Goal: Book appointment/travel/reservation

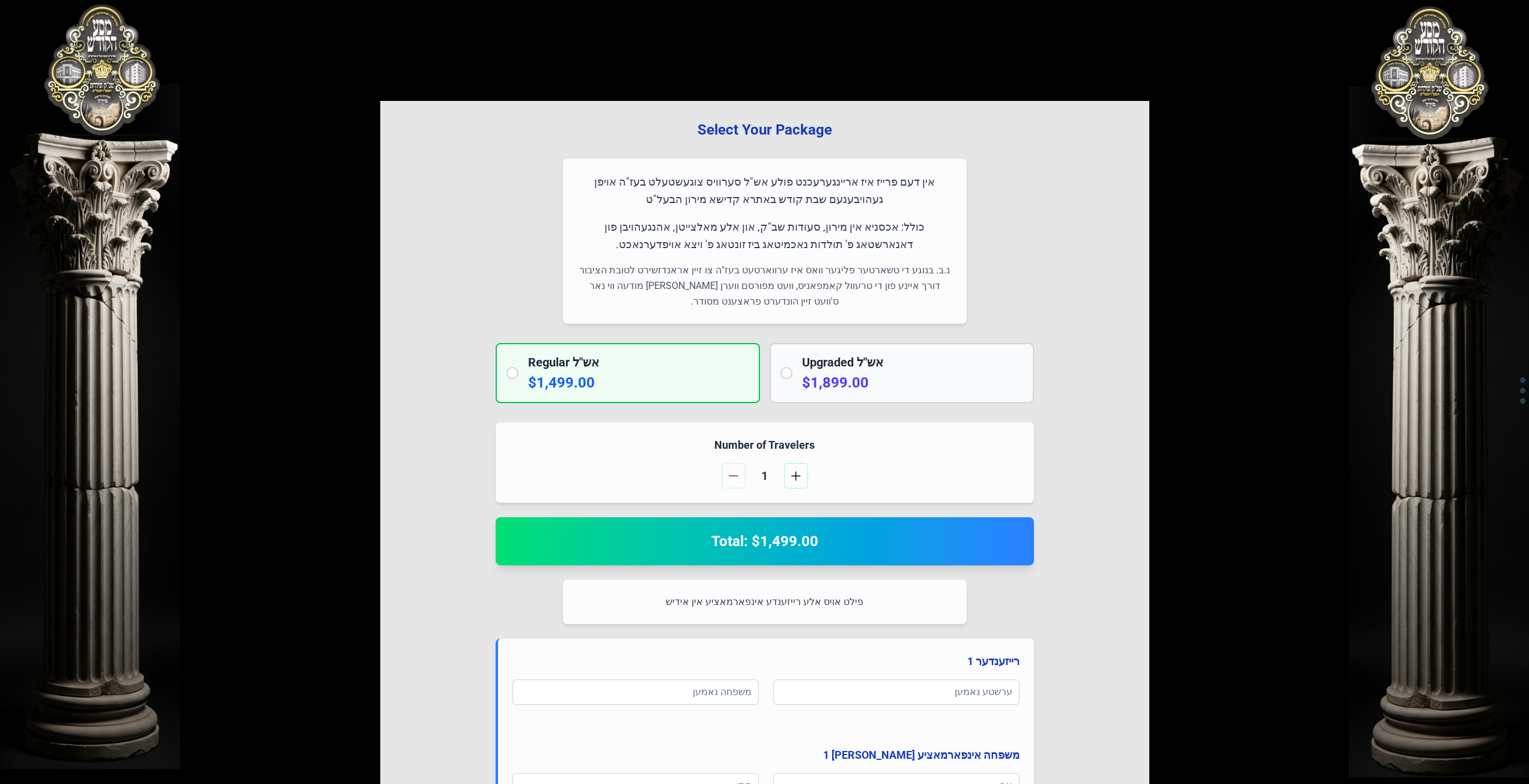
scroll to position [53, 0]
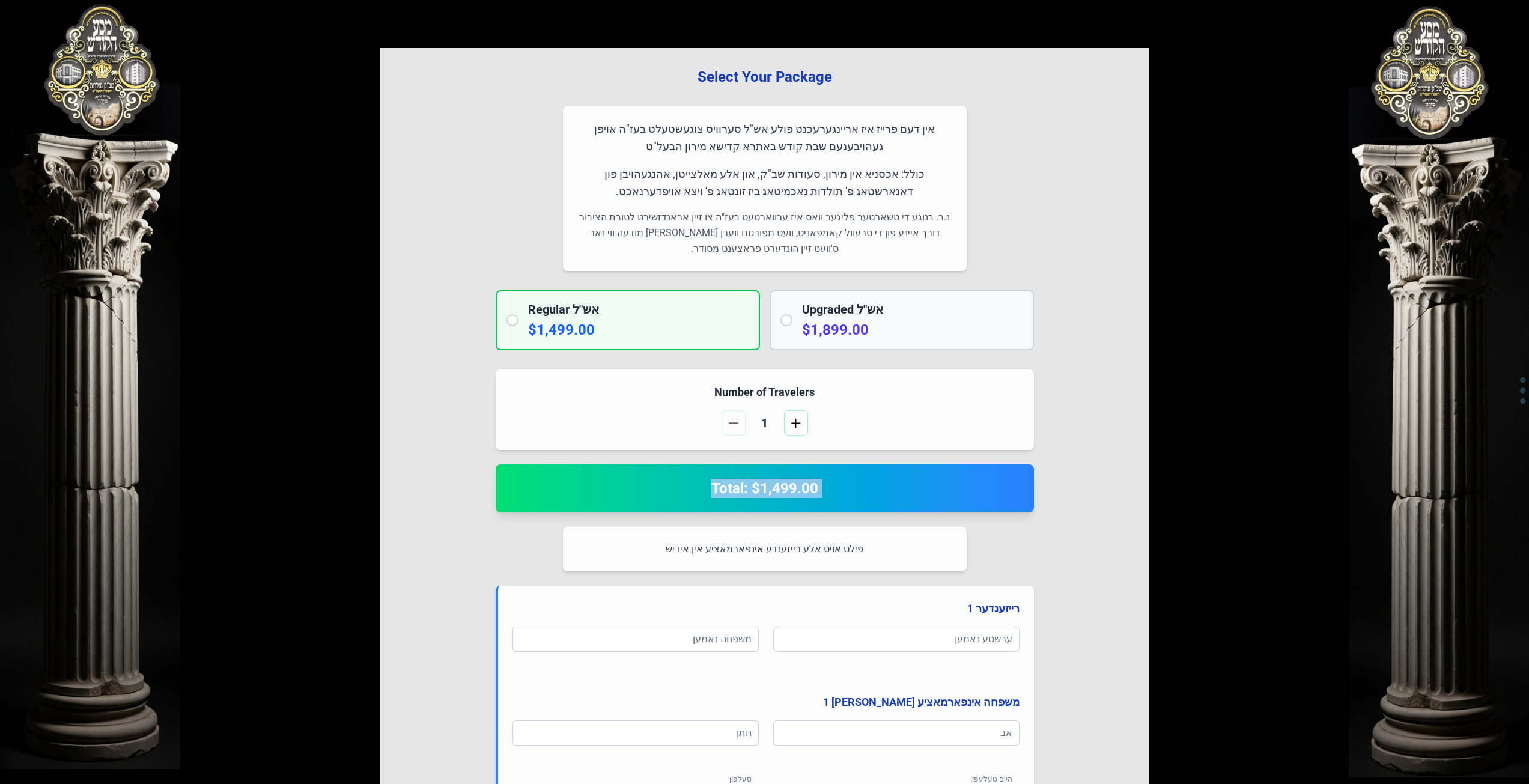
click at [833, 483] on h2 "Total: $1,499.00" at bounding box center [765, 488] width 510 height 20
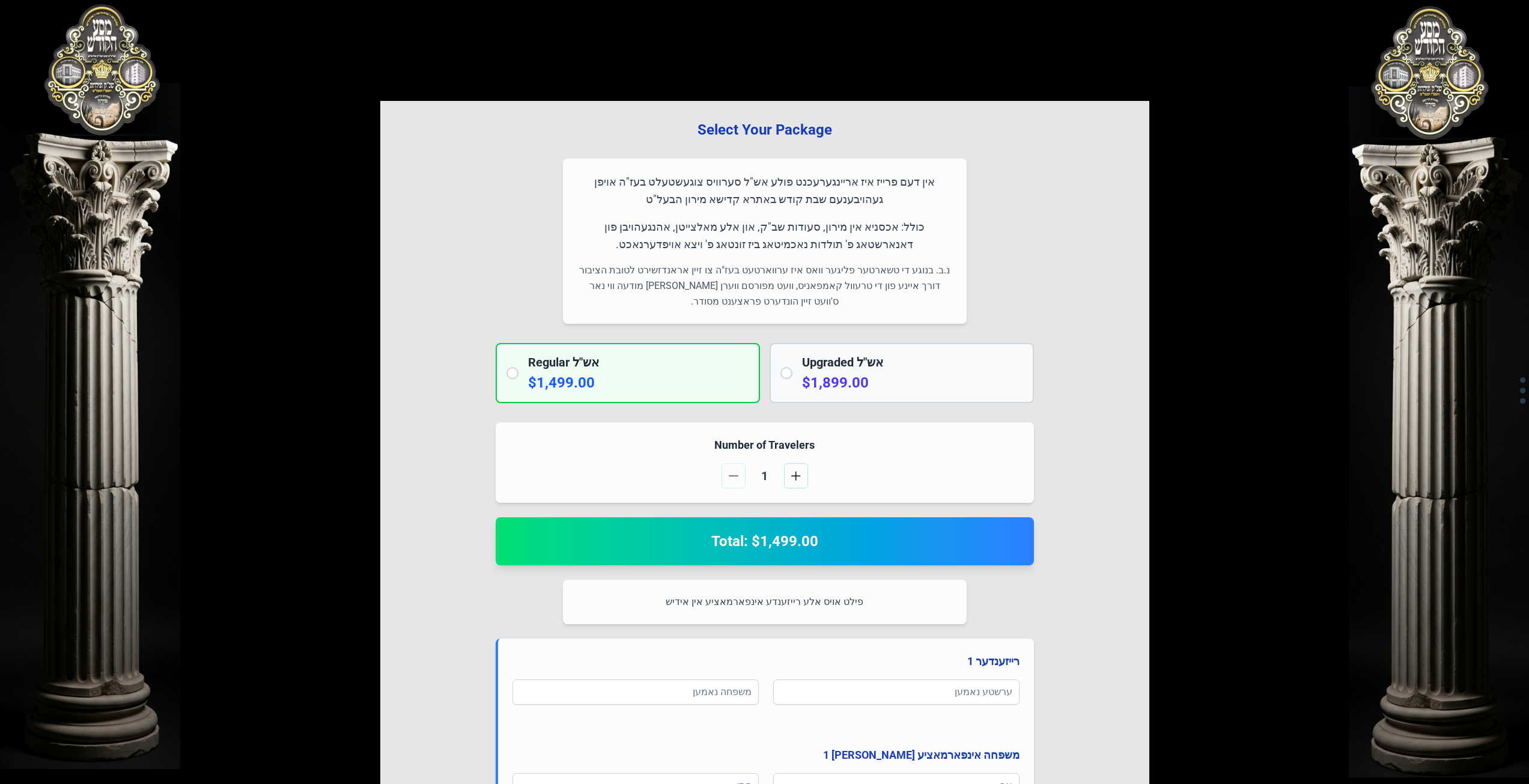
click at [768, 548] on h2 "Total: $1,499.00" at bounding box center [765, 541] width 510 height 20
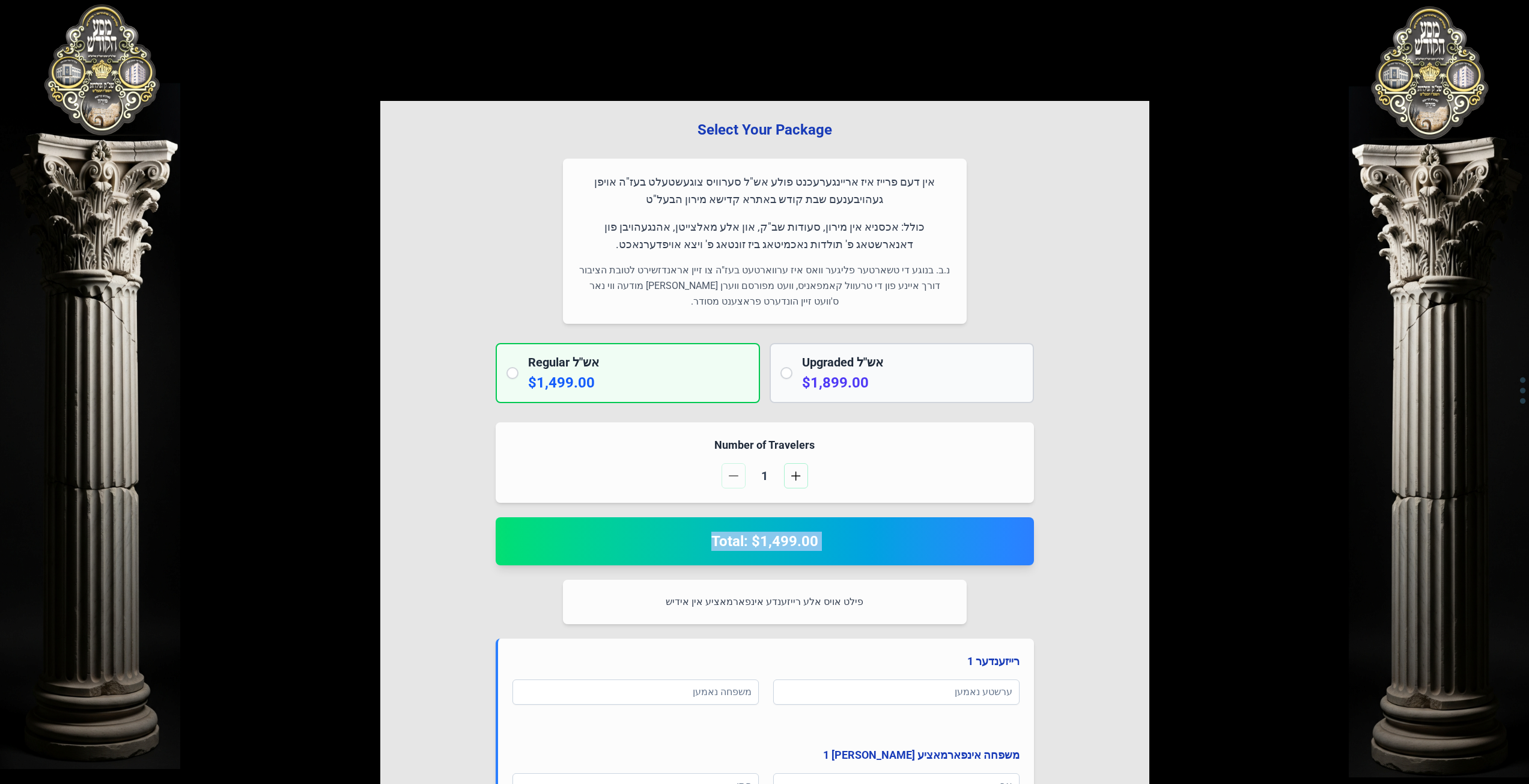
click at [780, 544] on h2 "Total: $1,499.00" at bounding box center [765, 541] width 510 height 20
click at [794, 547] on h2 "Total: $1,499.00" at bounding box center [765, 541] width 510 height 20
click at [807, 546] on h2 "Total: $1,499.00" at bounding box center [765, 541] width 510 height 20
drag, startPoint x: 813, startPoint y: 547, endPoint x: 767, endPoint y: 548, distance: 46.0
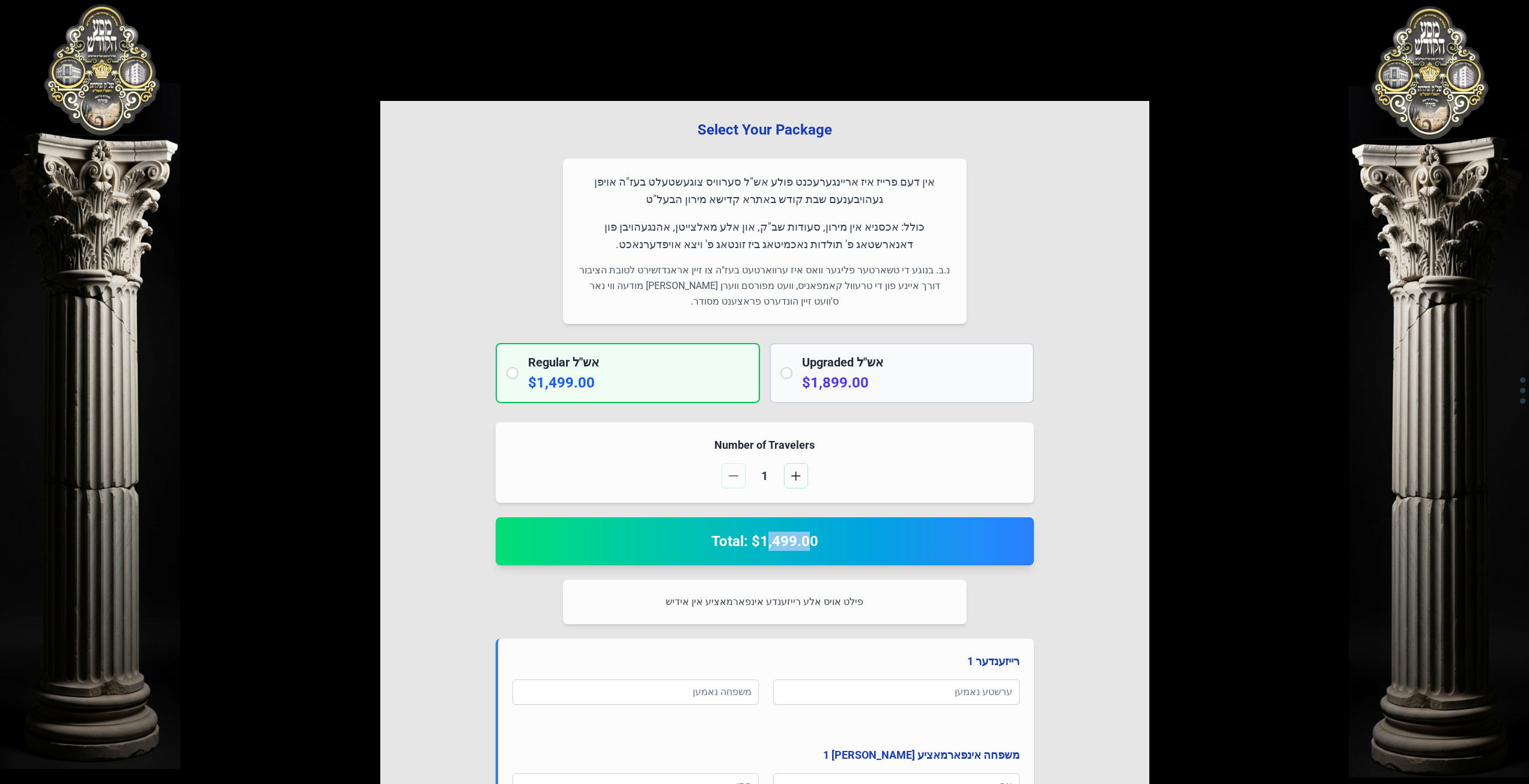
click at [767, 548] on h2 "Total: $1,499.00" at bounding box center [765, 541] width 510 height 20
drag, startPoint x: 753, startPoint y: 540, endPoint x: 830, endPoint y: 544, distance: 77.1
click at [836, 544] on h2 "Total: $1,499.00" at bounding box center [765, 541] width 510 height 20
drag, startPoint x: 830, startPoint y: 544, endPoint x: 823, endPoint y: 541, distance: 7.6
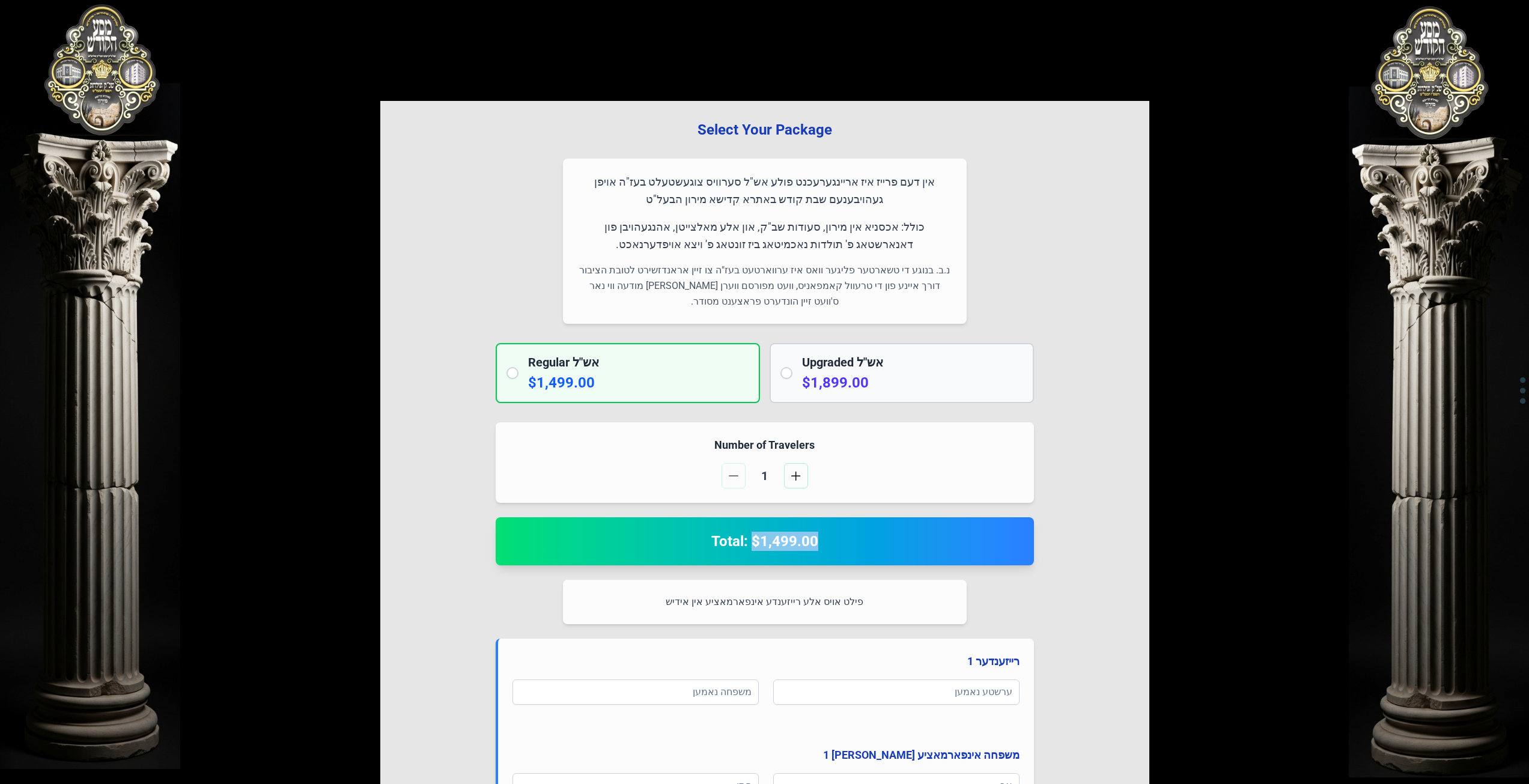
click at [829, 544] on h2 "Total: $1,499.00" at bounding box center [765, 541] width 510 height 20
click at [815, 542] on h2 "Total: $1,499.00" at bounding box center [765, 541] width 510 height 20
drag, startPoint x: 815, startPoint y: 542, endPoint x: 712, endPoint y: 551, distance: 103.4
click at [712, 551] on h2 "Total: $1,499.00" at bounding box center [765, 541] width 510 height 20
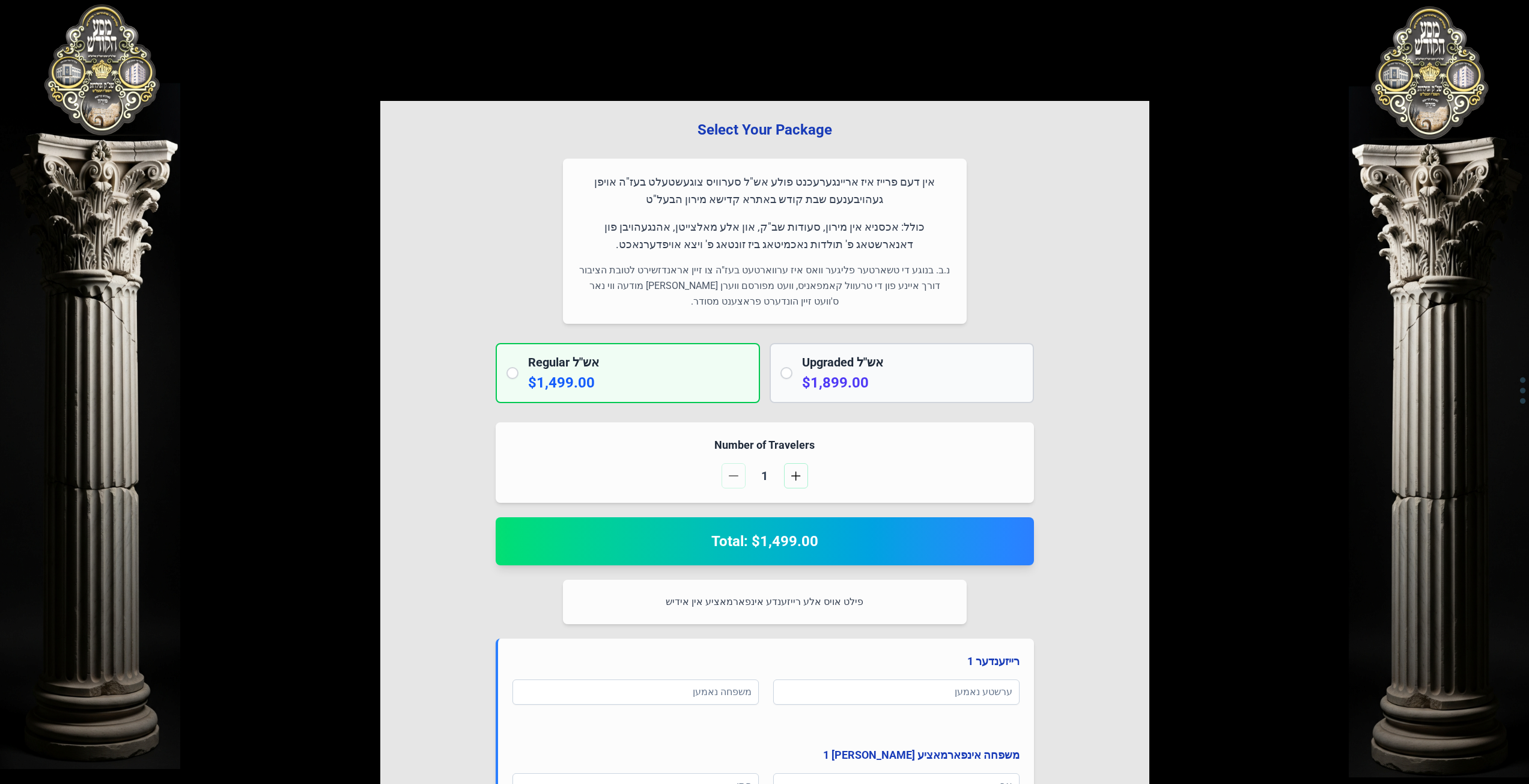
click at [714, 542] on h2 "Total: $1,499.00" at bounding box center [765, 541] width 510 height 20
click at [721, 539] on h2 "Total: $1,499.00" at bounding box center [765, 541] width 510 height 20
drag, startPoint x: 731, startPoint y: 538, endPoint x: 739, endPoint y: 538, distance: 8.0
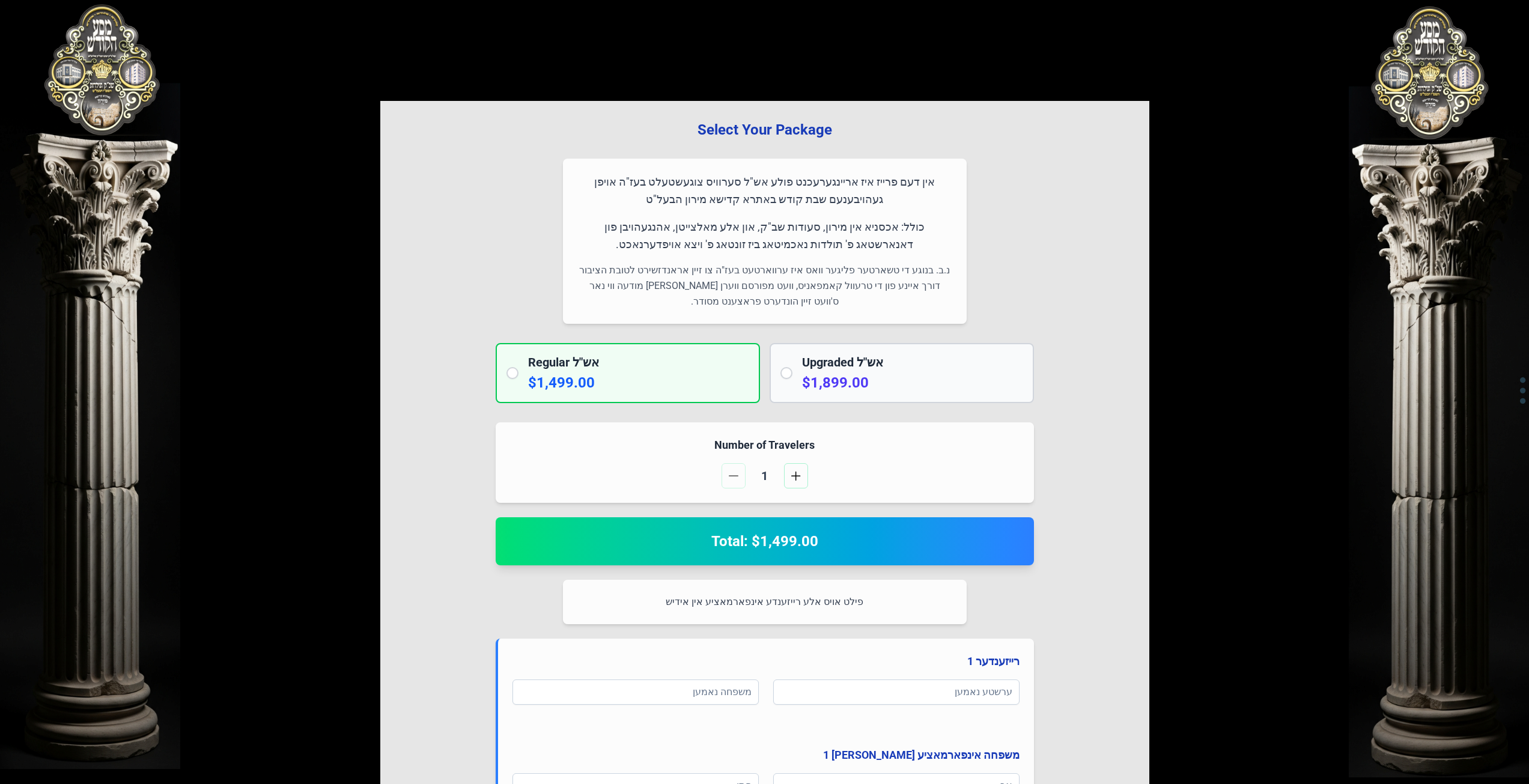
click at [734, 538] on h2 "Total: $1,499.00" at bounding box center [765, 541] width 510 height 20
click at [752, 538] on h2 "Total: $1,499.00" at bounding box center [765, 541] width 510 height 20
click at [753, 538] on h2 "Total: $1,499.00" at bounding box center [765, 541] width 510 height 20
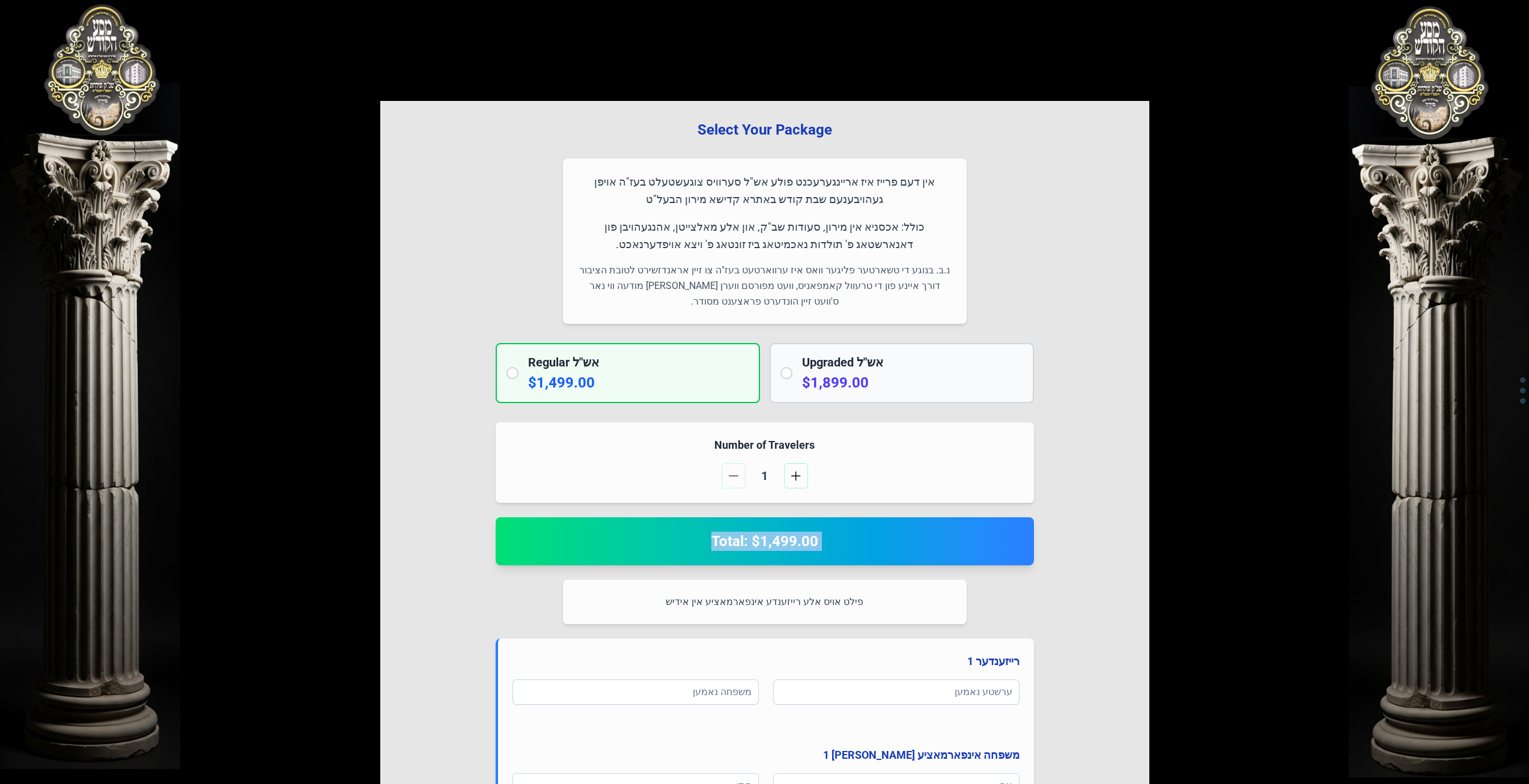
click at [758, 538] on h2 "Total: $1,499.00" at bounding box center [765, 541] width 510 height 20
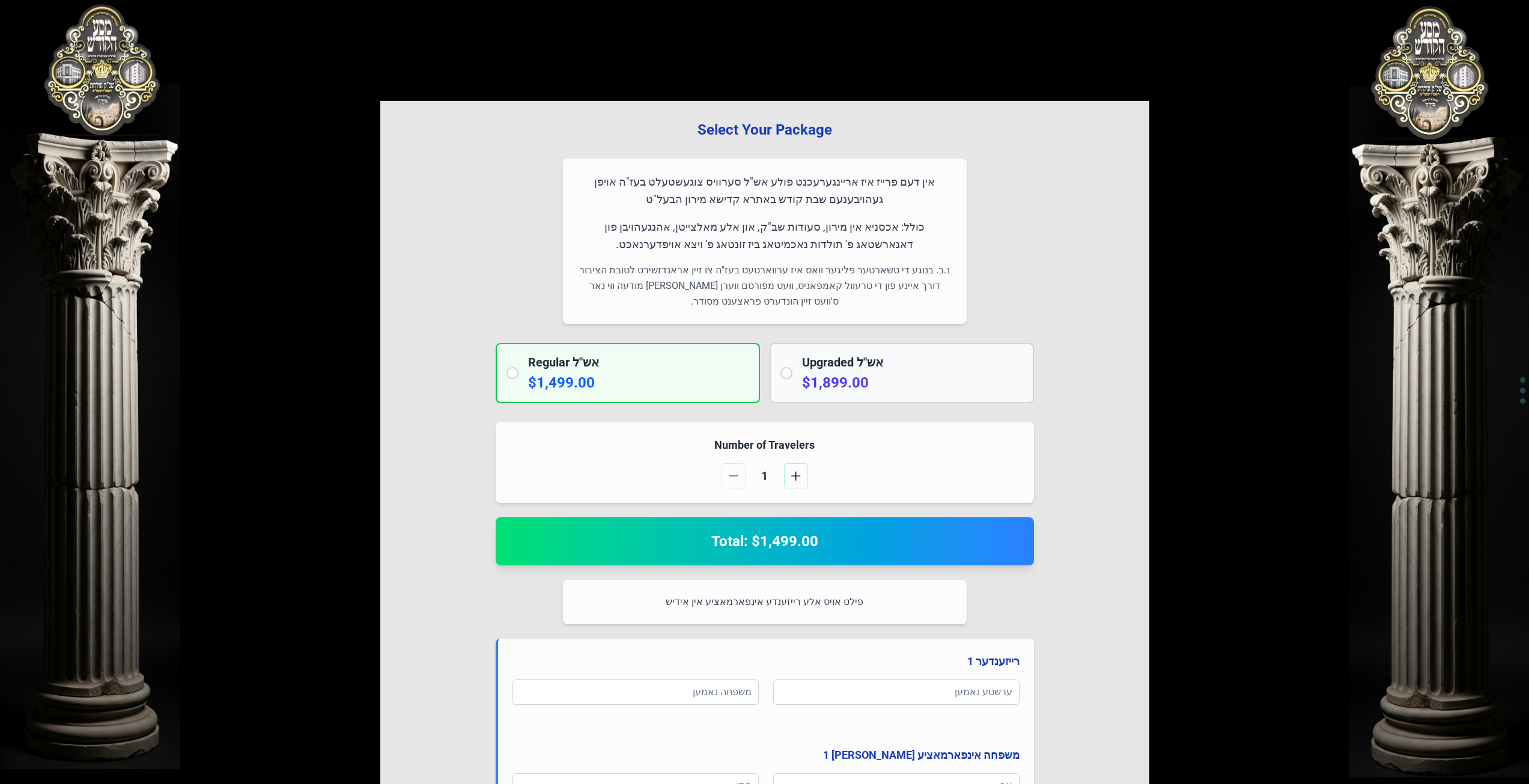
click at [766, 601] on p "פילט אויס אלע רייזענדע אינפארמאציע אין אידיש" at bounding box center [764, 602] width 375 height 16
click at [767, 601] on p "פילט אויס אלע רייזענדע אינפארמאציע אין אידיש" at bounding box center [764, 602] width 375 height 16
click at [770, 602] on p "פילט אויס אלע רייזענדע אינפארמאציע אין אידיש" at bounding box center [764, 602] width 375 height 16
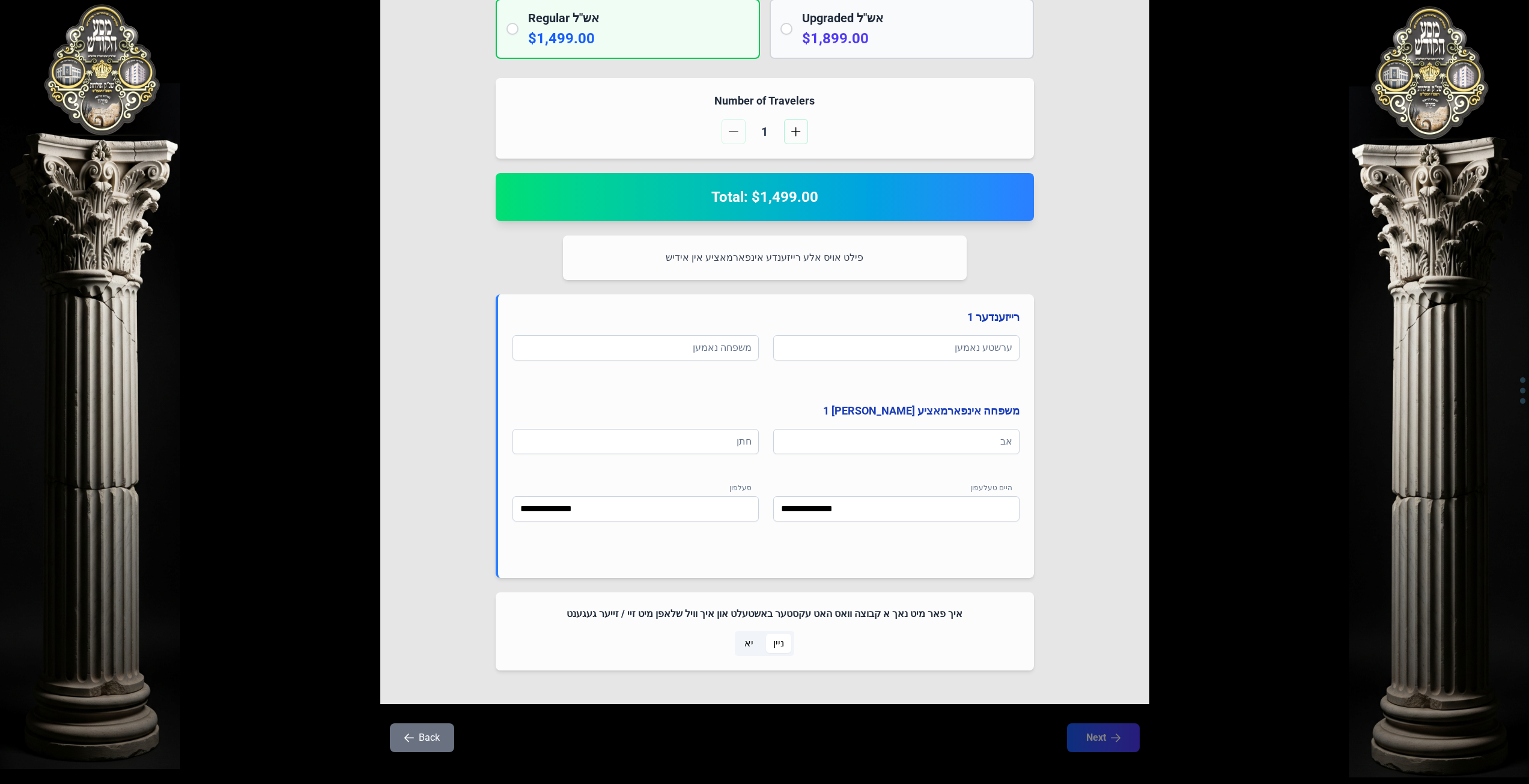
scroll to position [356, 0]
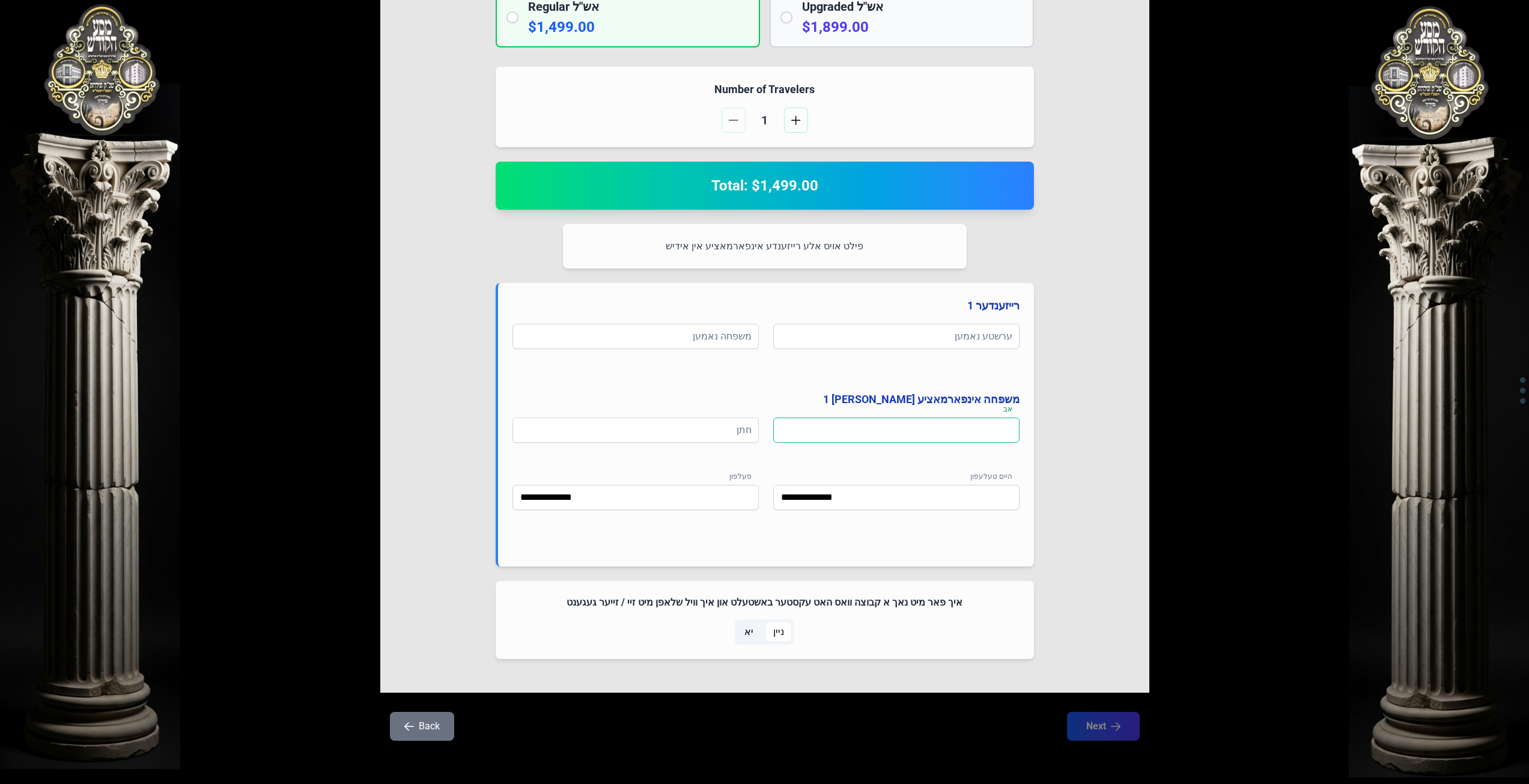
click at [911, 427] on input at bounding box center [897, 430] width 246 height 25
click at [692, 424] on input at bounding box center [635, 430] width 246 height 25
click at [718, 340] on input at bounding box center [635, 336] width 246 height 25
click at [723, 503] on input "**********" at bounding box center [635, 497] width 246 height 25
click at [957, 493] on input "**********" at bounding box center [897, 497] width 246 height 25
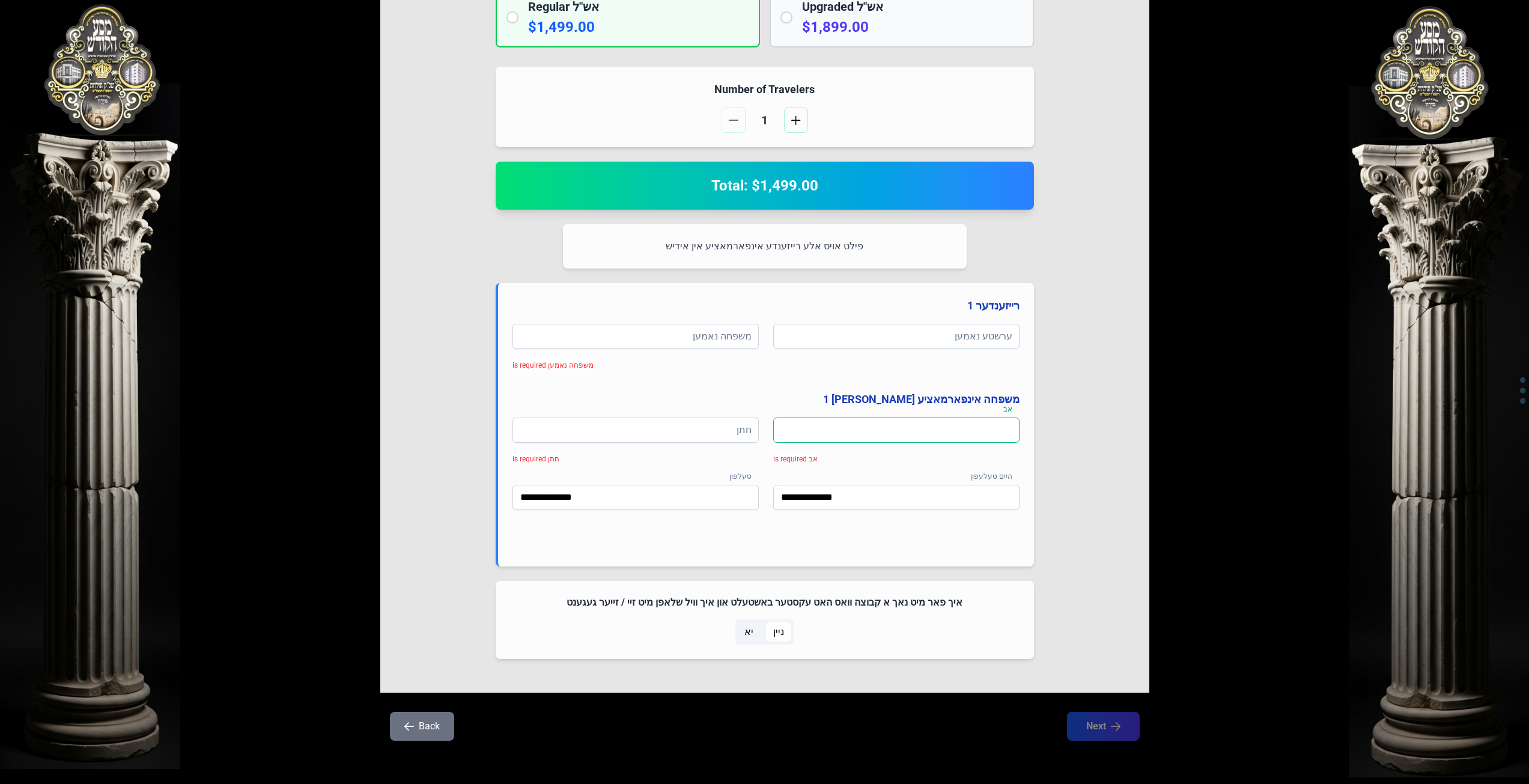
click at [974, 430] on input at bounding box center [897, 430] width 246 height 25
click at [974, 415] on div "**********" at bounding box center [765, 432] width 507 height 219
click at [974, 427] on input at bounding box center [897, 430] width 246 height 25
click at [970, 332] on input at bounding box center [897, 336] width 246 height 25
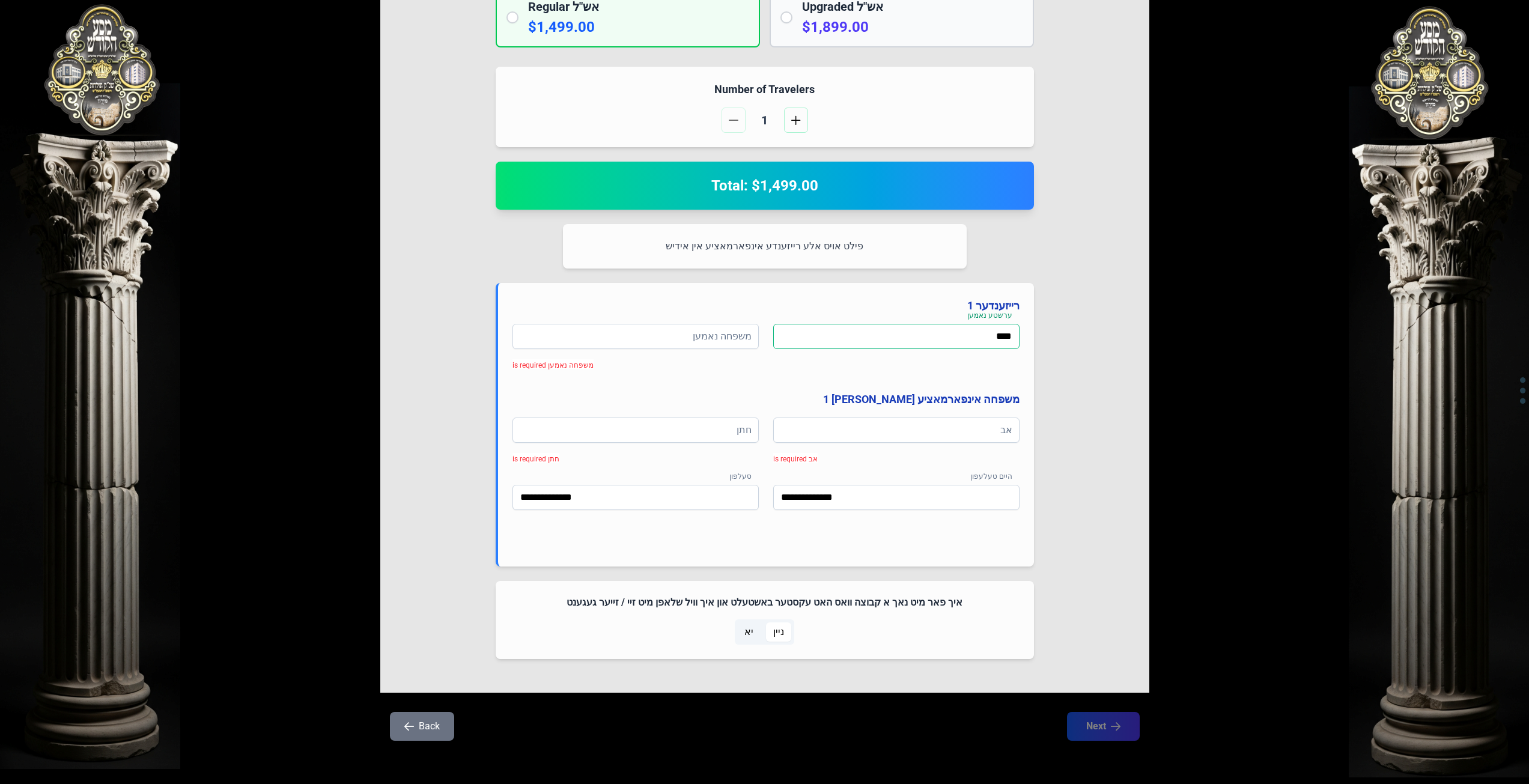
type input "****"
click at [698, 337] on input at bounding box center [635, 336] width 246 height 25
type input "**********"
click at [928, 428] on input at bounding box center [897, 430] width 246 height 25
click at [1013, 432] on input "*********" at bounding box center [897, 430] width 246 height 25
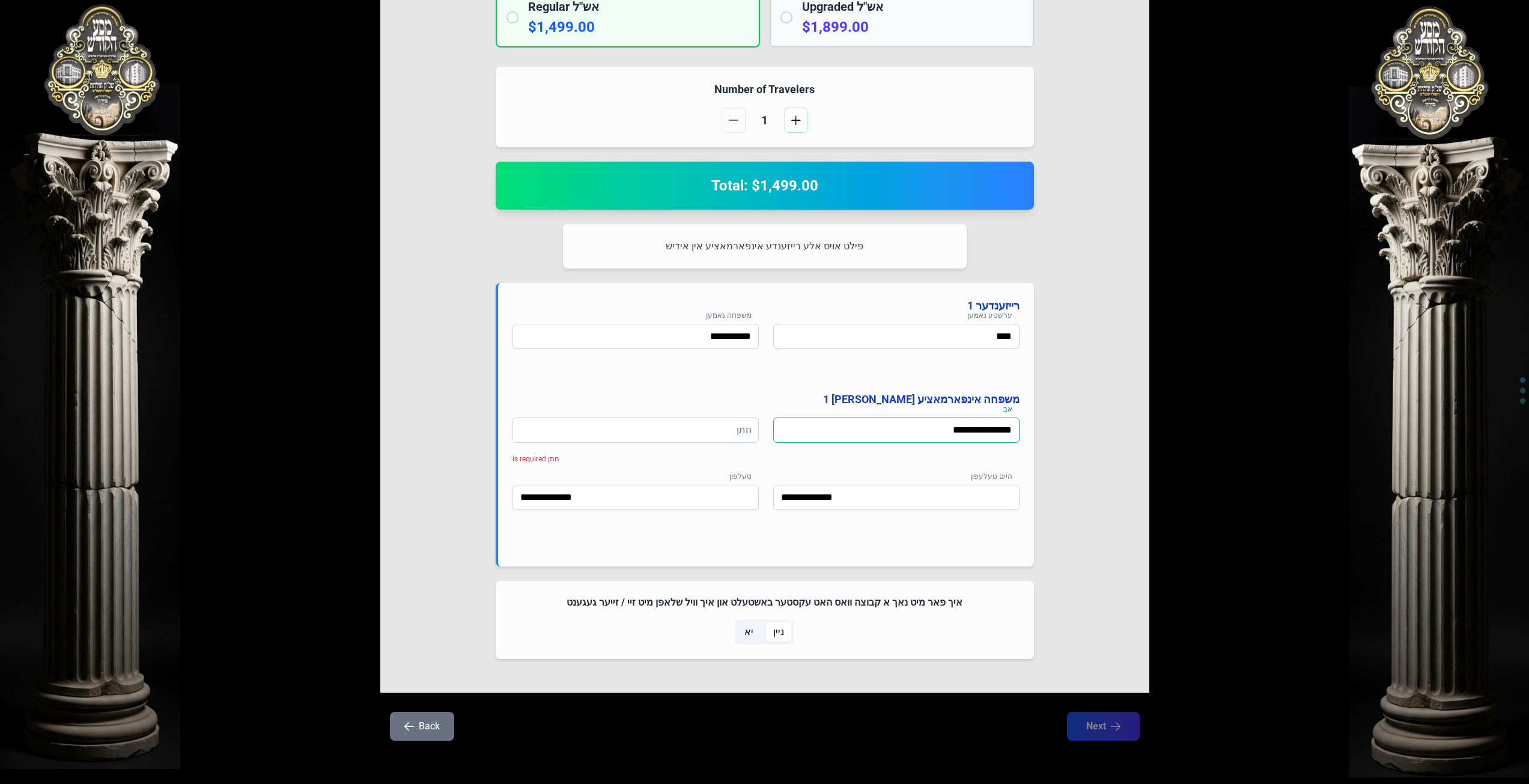
click at [1010, 432] on input "**********" at bounding box center [897, 430] width 246 height 25
click at [1016, 432] on input "**********" at bounding box center [897, 430] width 246 height 25
click at [951, 432] on input "**********" at bounding box center [897, 430] width 246 height 25
type input "**********"
click at [721, 435] on input at bounding box center [635, 430] width 246 height 25
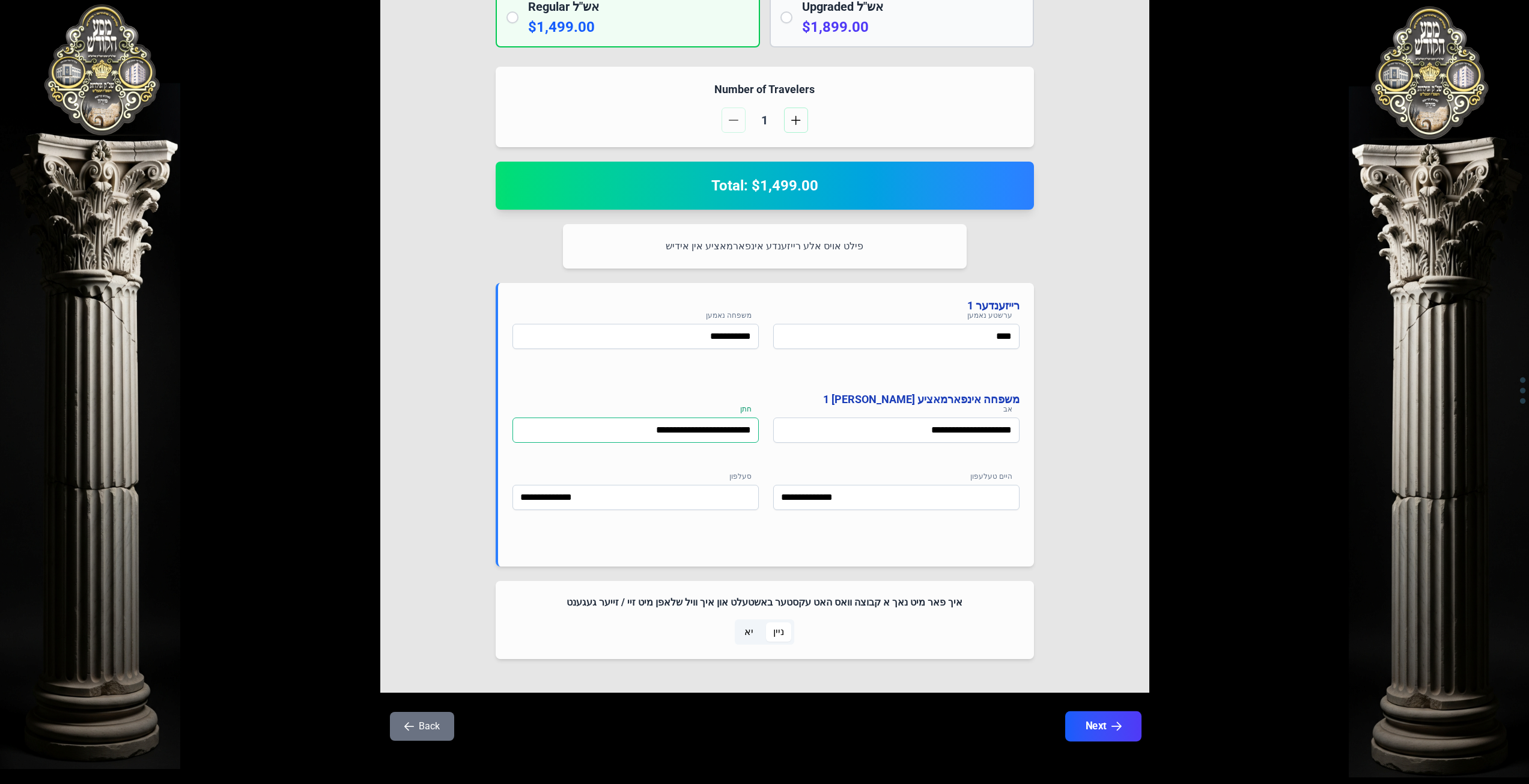
type input "**********"
click at [1115, 728] on icon "button" at bounding box center [1116, 726] width 10 height 10
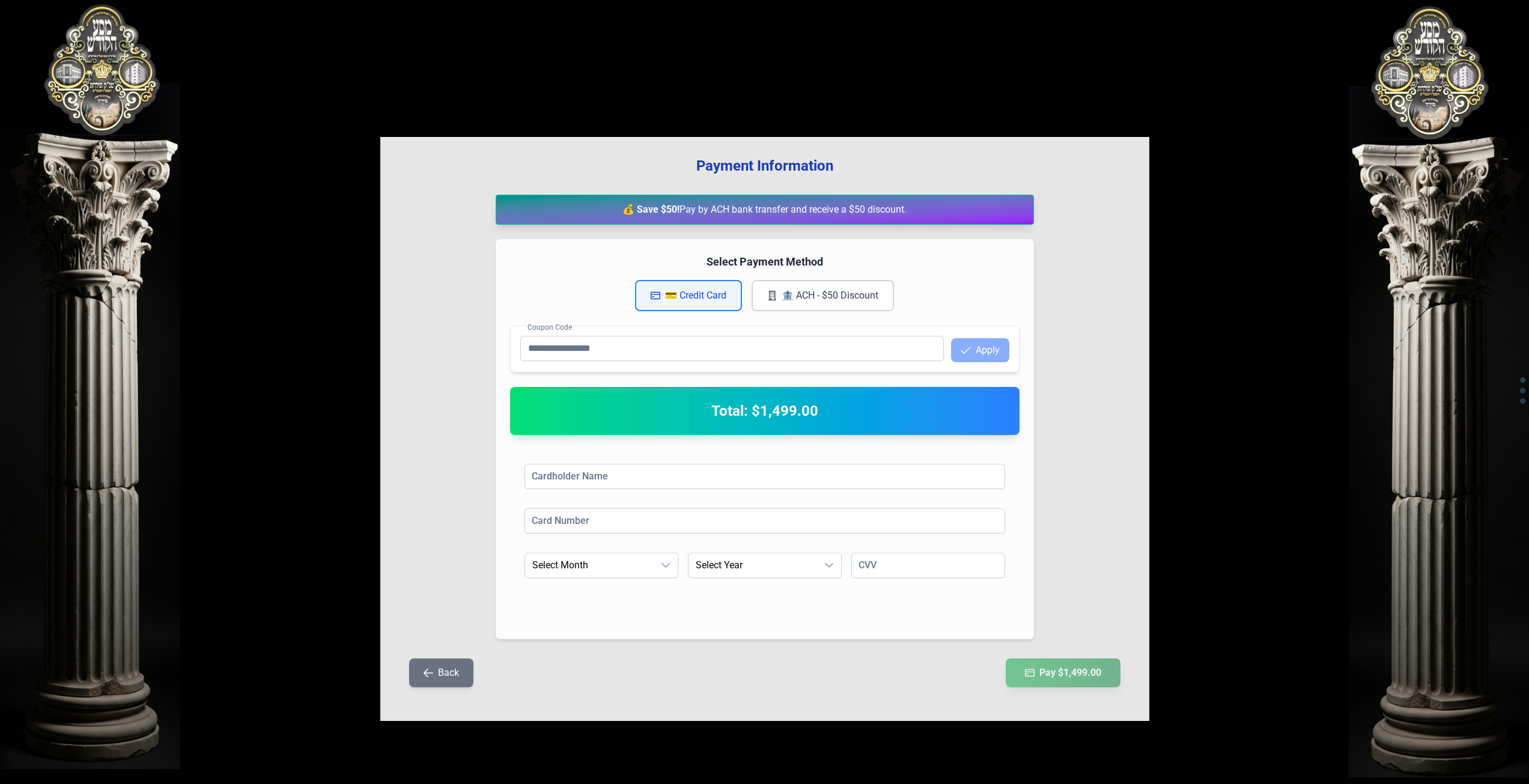
scroll to position [0, 0]
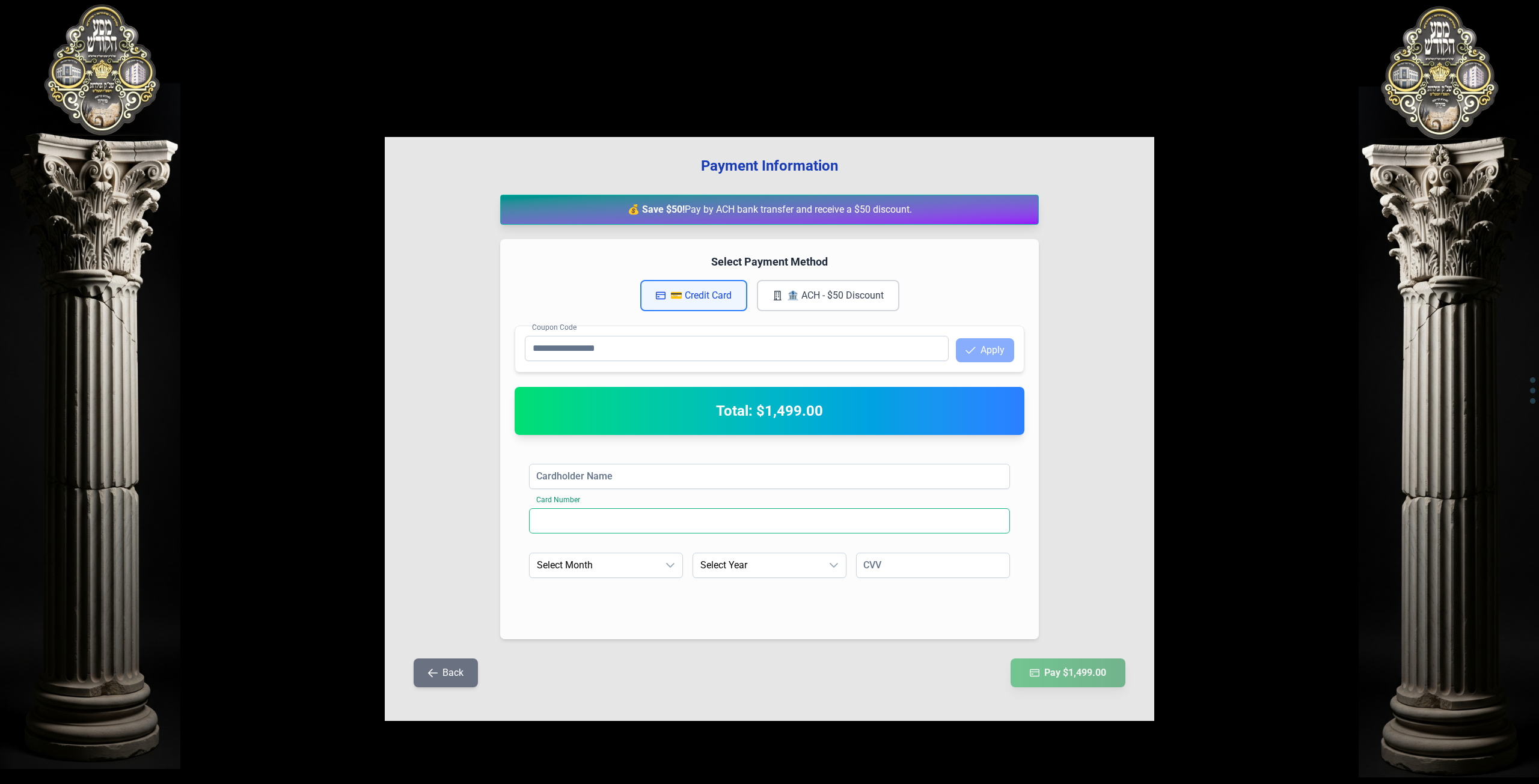
click at [691, 521] on input at bounding box center [770, 521] width 481 height 25
click at [657, 565] on span "Select Month" at bounding box center [594, 565] width 128 height 24
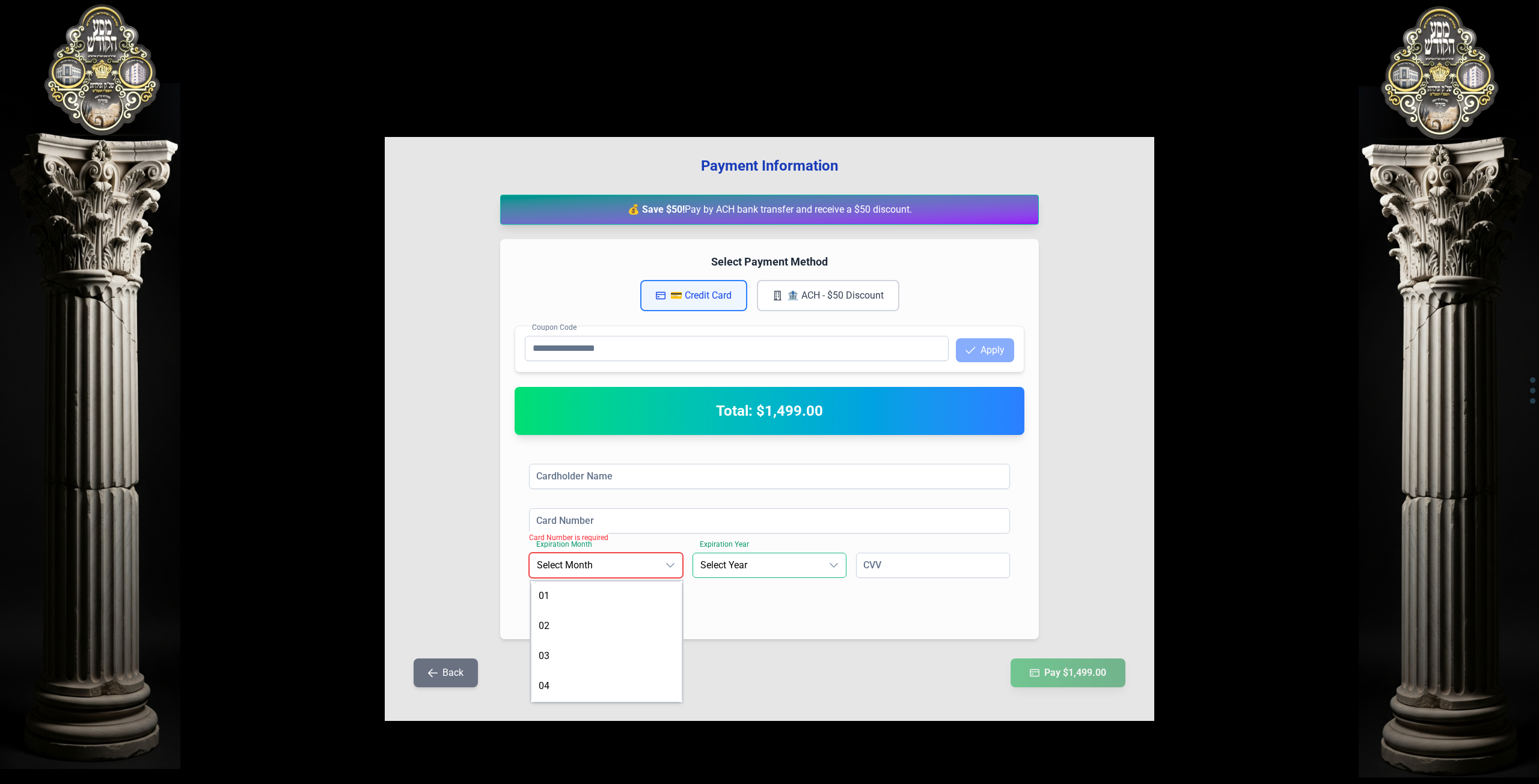
click at [748, 554] on span "Select Year" at bounding box center [757, 565] width 128 height 24
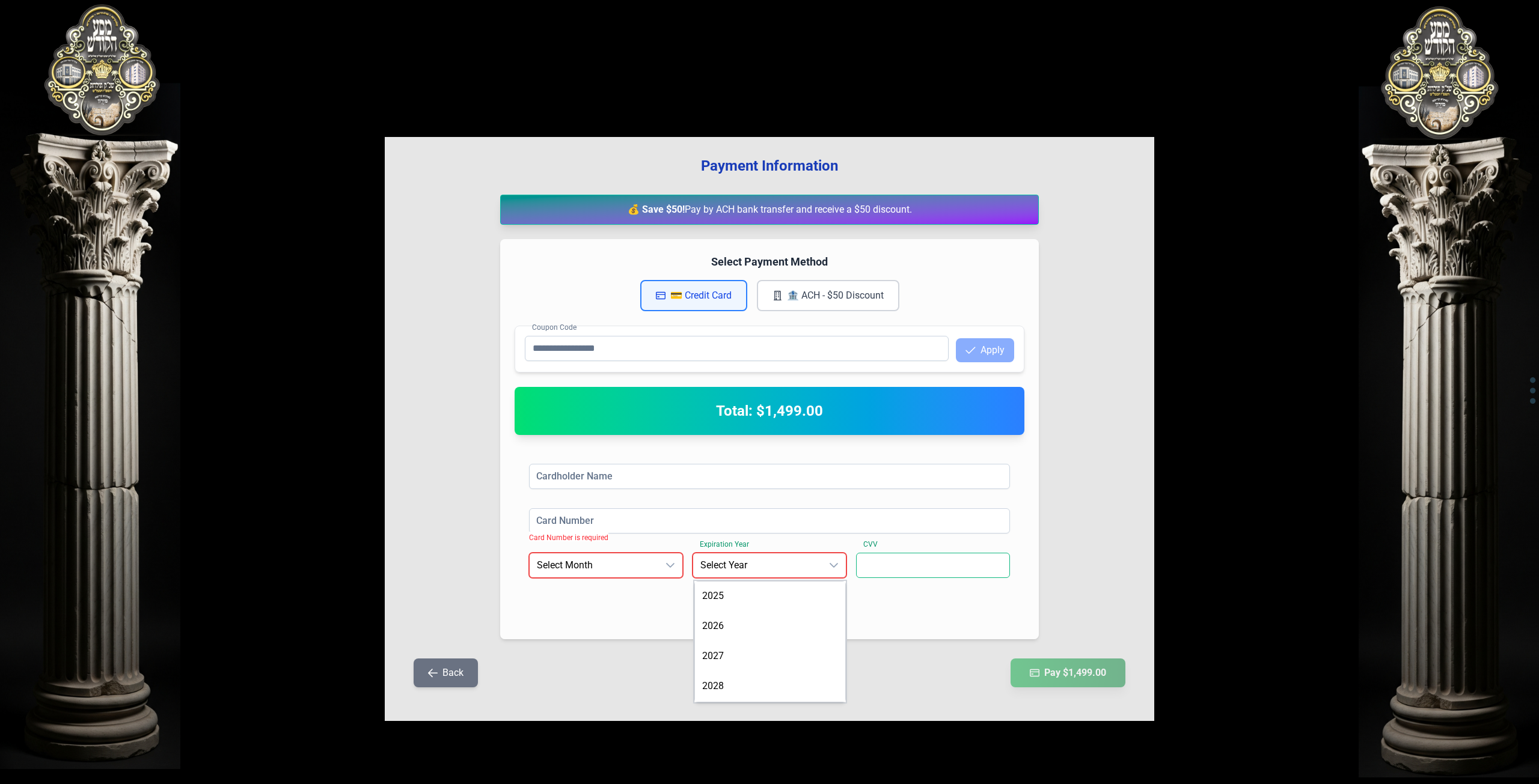
click at [901, 570] on input at bounding box center [932, 565] width 154 height 25
click at [892, 521] on input at bounding box center [770, 521] width 481 height 25
click at [910, 483] on input at bounding box center [770, 476] width 481 height 25
click at [924, 519] on input at bounding box center [770, 521] width 481 height 25
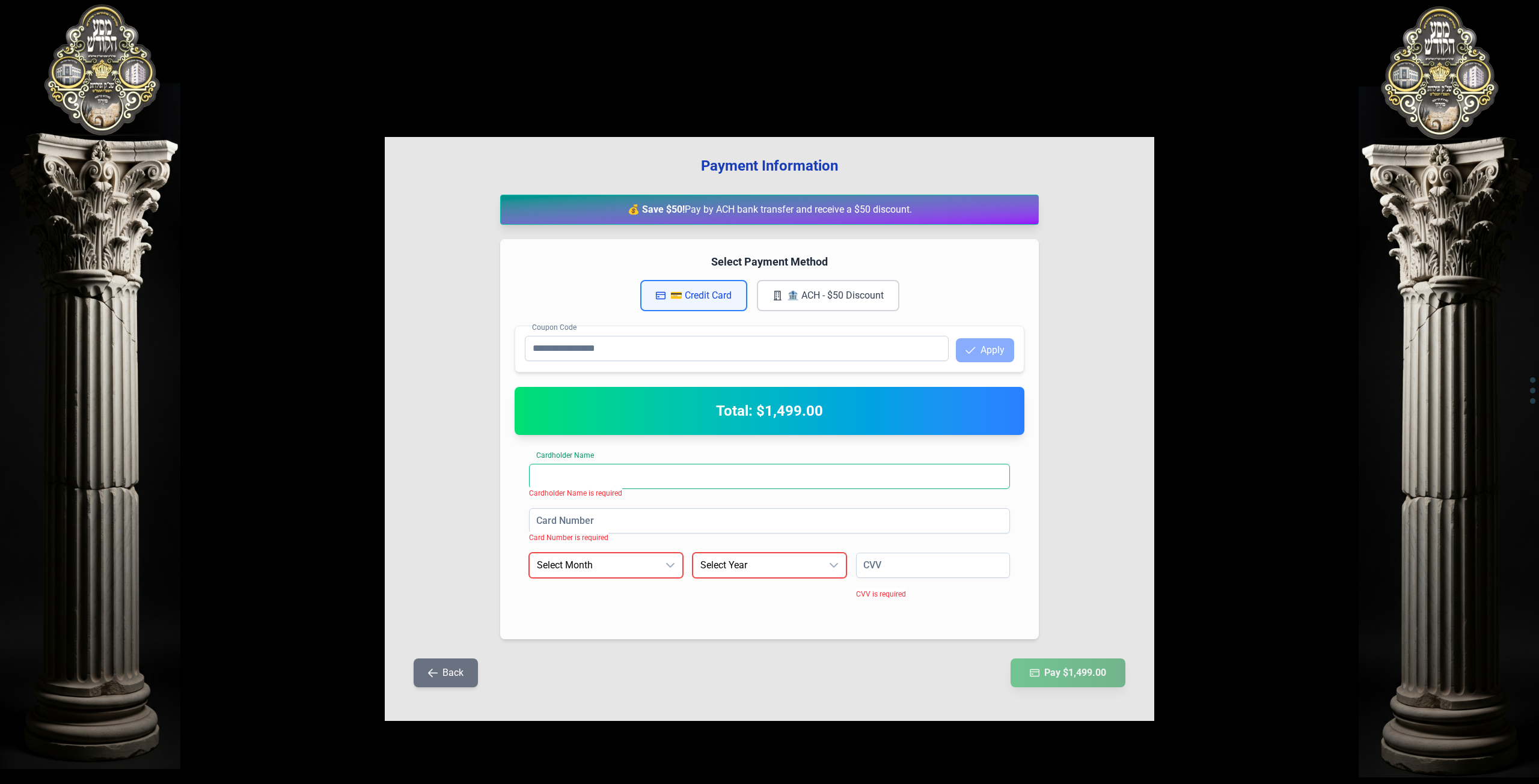
click at [838, 470] on input at bounding box center [770, 476] width 481 height 25
click at [850, 351] on input "Coupon Code" at bounding box center [737, 348] width 424 height 25
click at [840, 292] on button "🏦 ACH - $50 Discount" at bounding box center [827, 296] width 142 height 32
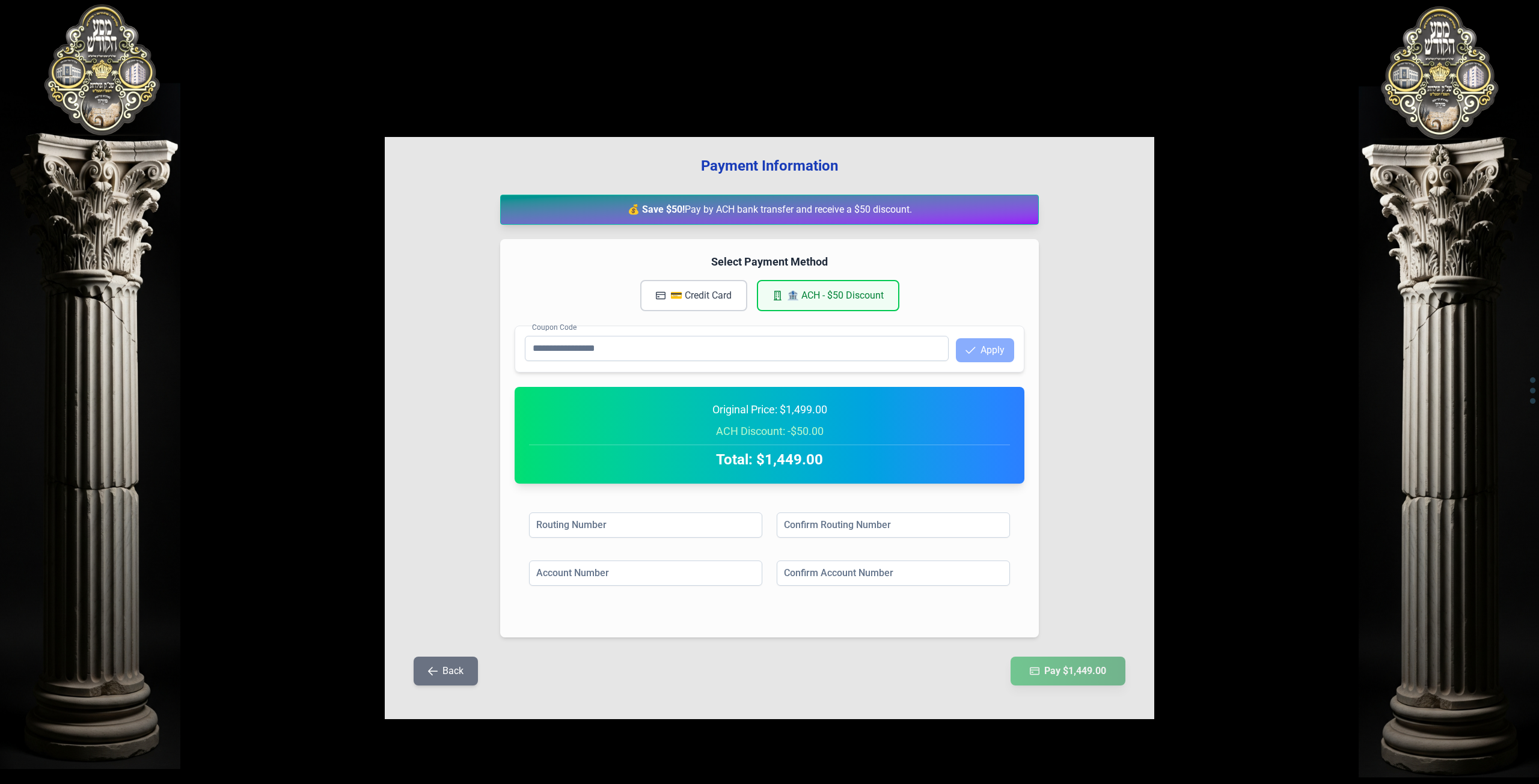
click at [769, 451] on h2 "Total: $1,449.00" at bounding box center [770, 459] width 481 height 20
click at [710, 304] on button "💳 Credit Card" at bounding box center [693, 296] width 107 height 32
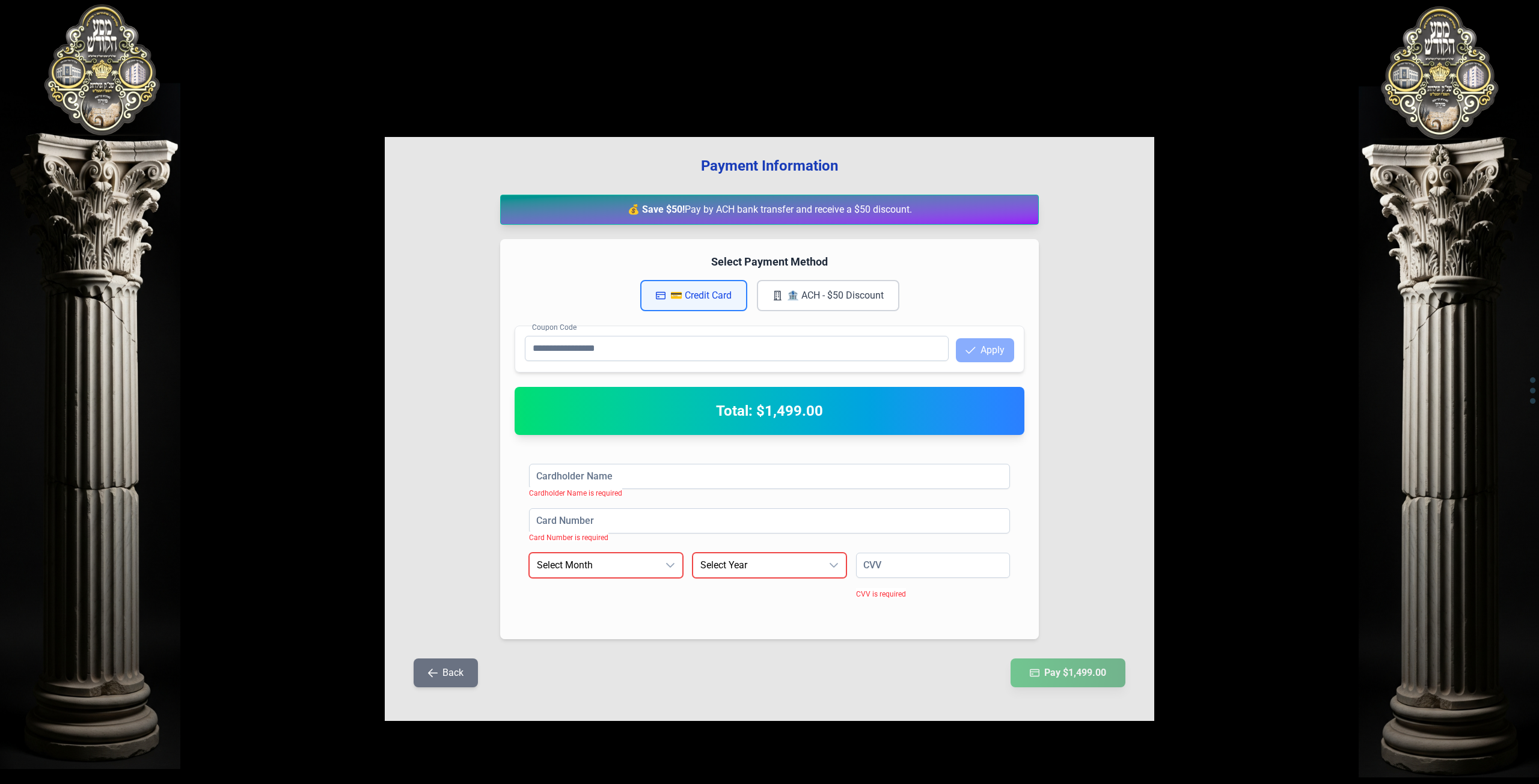
click at [460, 678] on button "Back" at bounding box center [446, 672] width 64 height 29
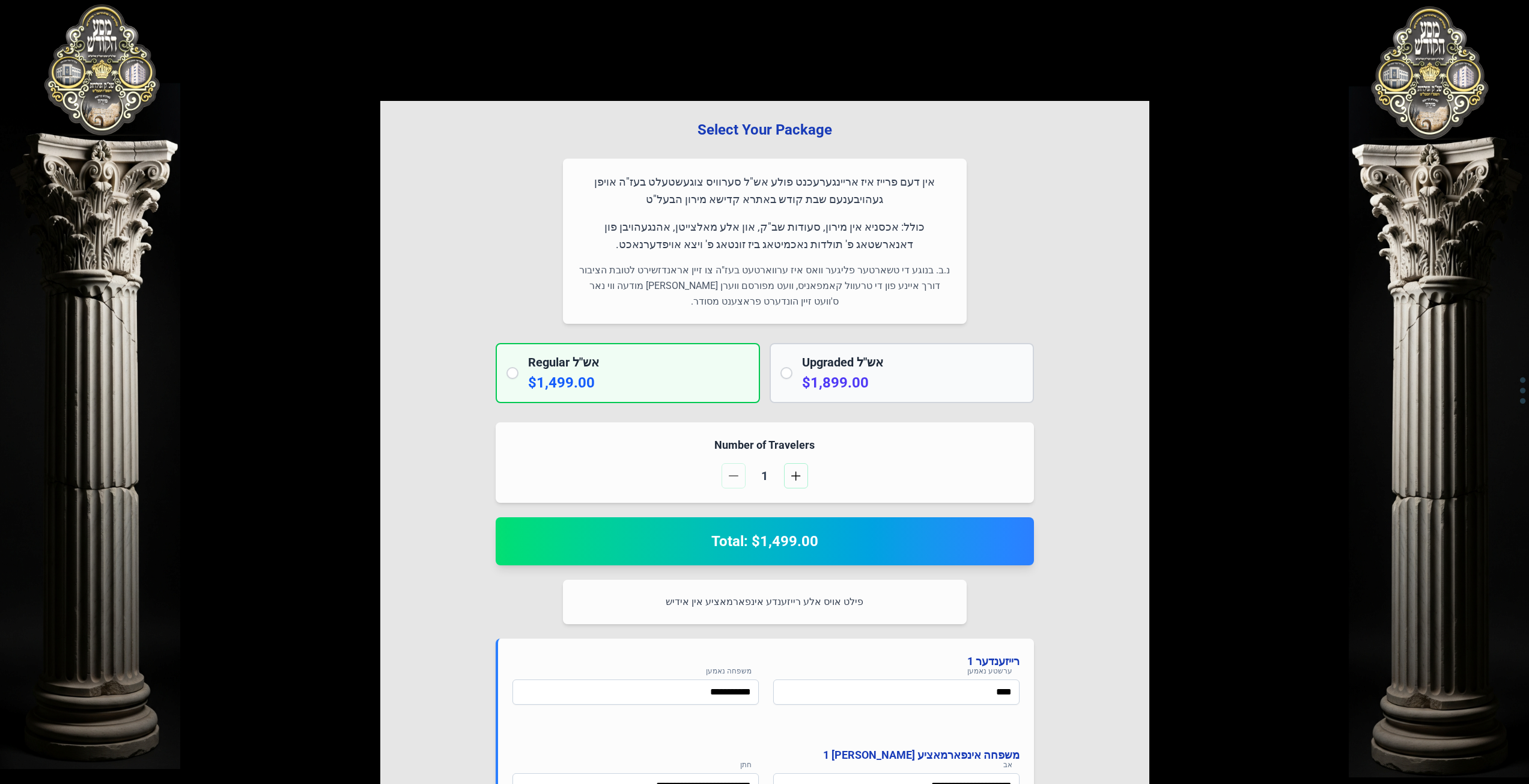
click at [775, 541] on h2 "Total: $1,499.00" at bounding box center [765, 541] width 510 height 20
click at [818, 544] on h2 "Total: $1,499.00" at bounding box center [765, 541] width 510 height 20
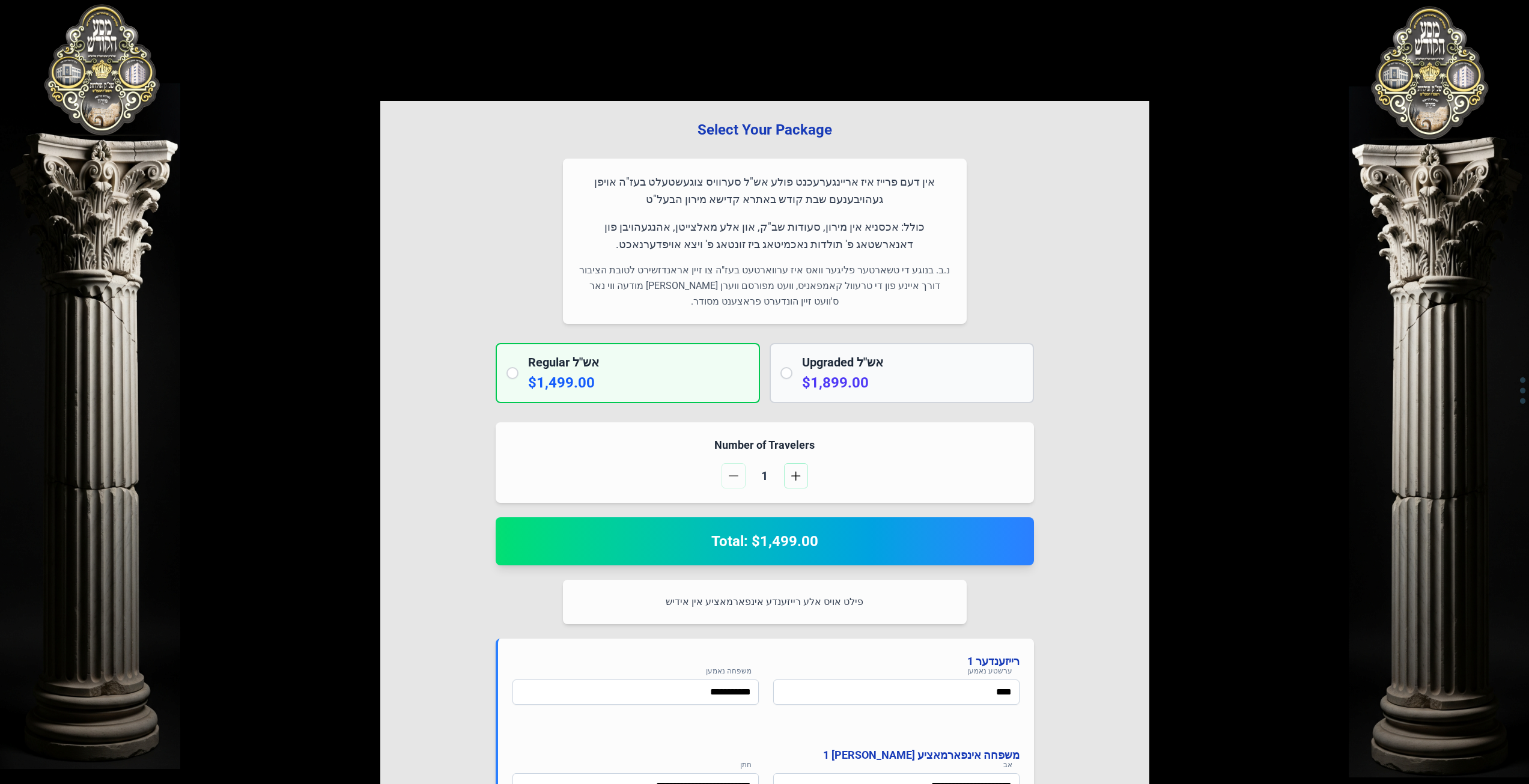
click at [817, 544] on h2 "Total: $1,499.00" at bounding box center [765, 541] width 510 height 20
click at [816, 545] on h2 "Total: $1,499.00" at bounding box center [765, 541] width 510 height 20
click at [814, 546] on h2 "Total: $1,499.00" at bounding box center [765, 541] width 510 height 20
drag, startPoint x: 794, startPoint y: 540, endPoint x: 742, endPoint y: 544, distance: 52.2
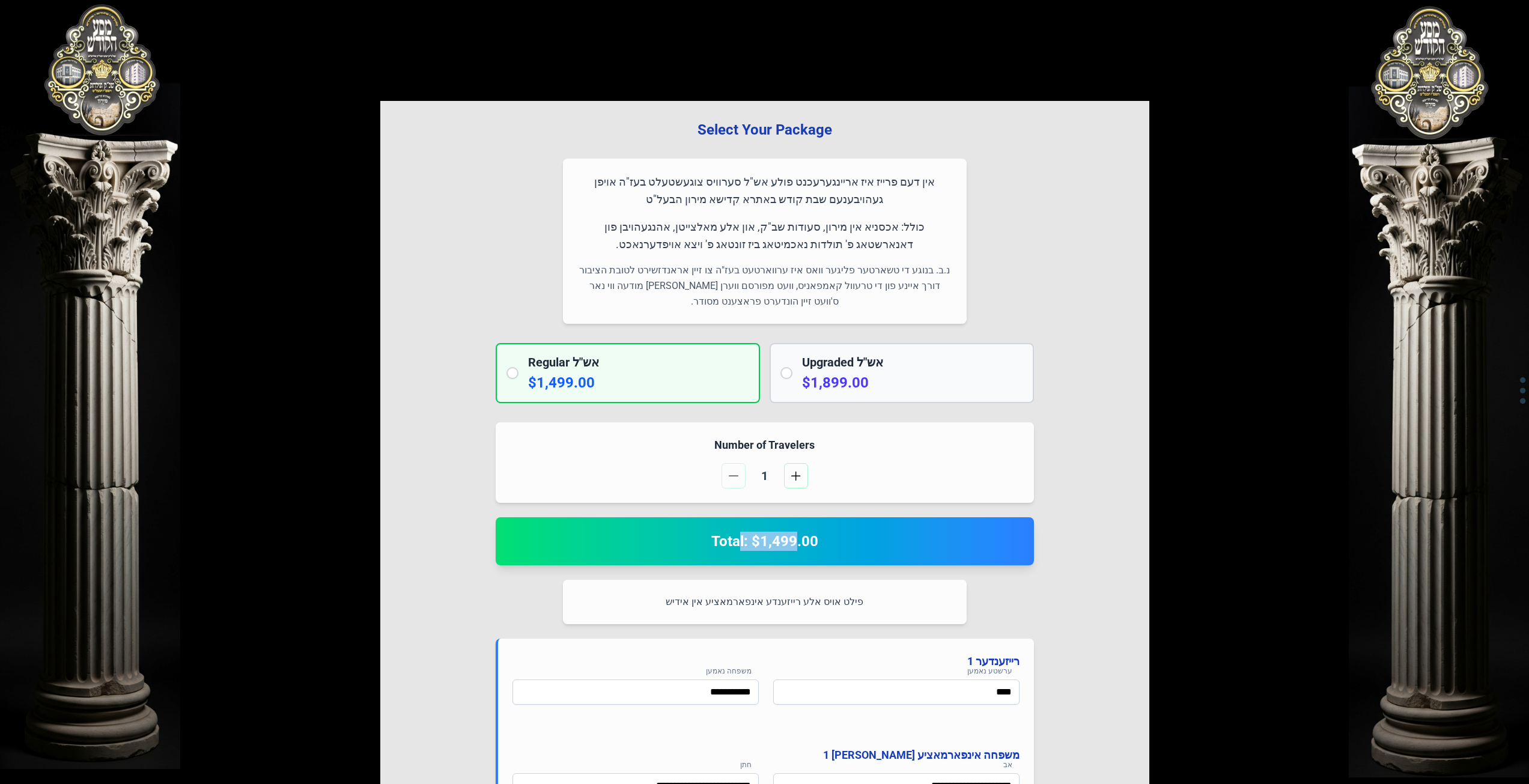
click at [742, 544] on h2 "Total: $1,499.00" at bounding box center [765, 541] width 510 height 20
click at [785, 540] on h2 "Total: $1,499.00" at bounding box center [765, 541] width 510 height 20
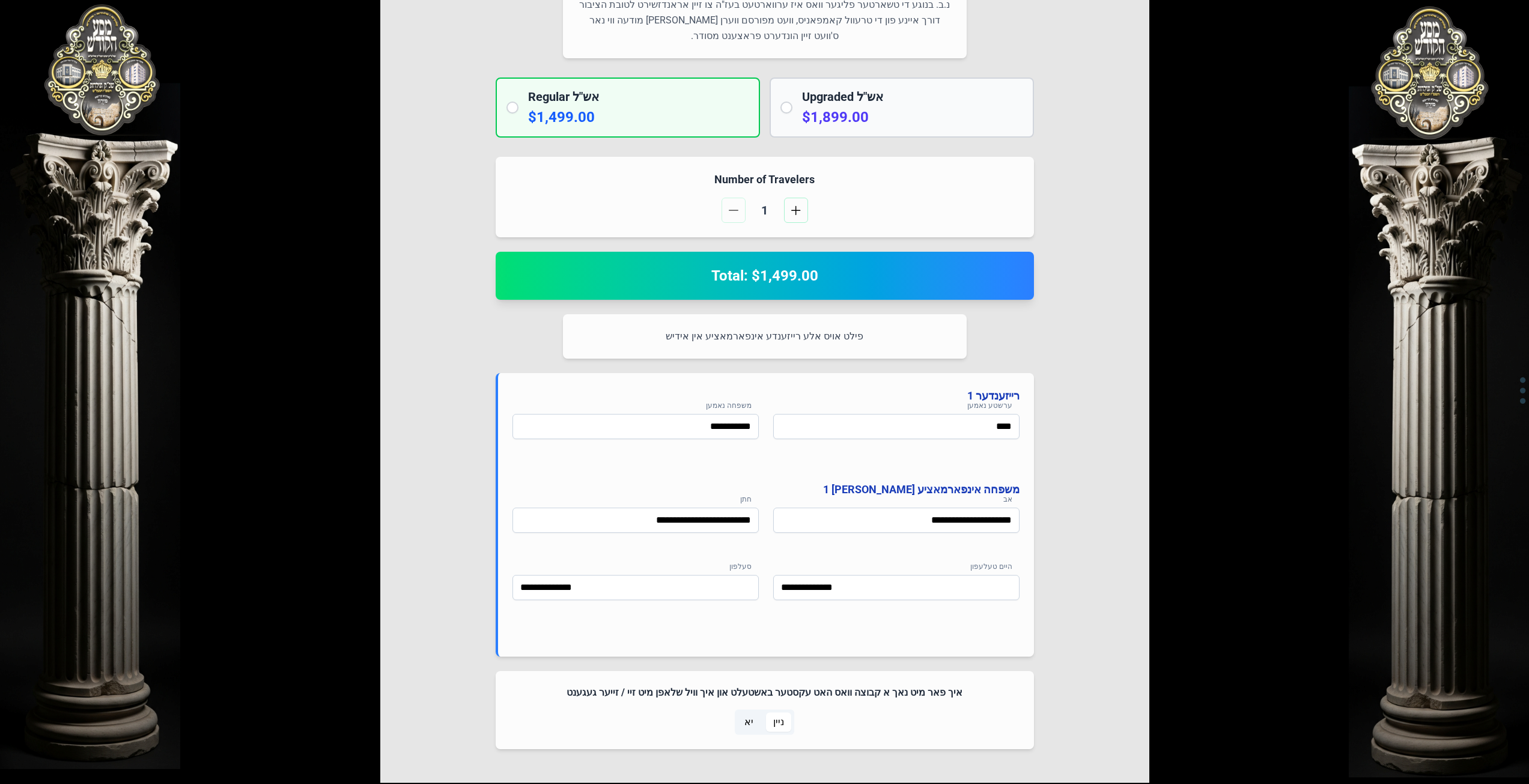
scroll to position [356, 0]
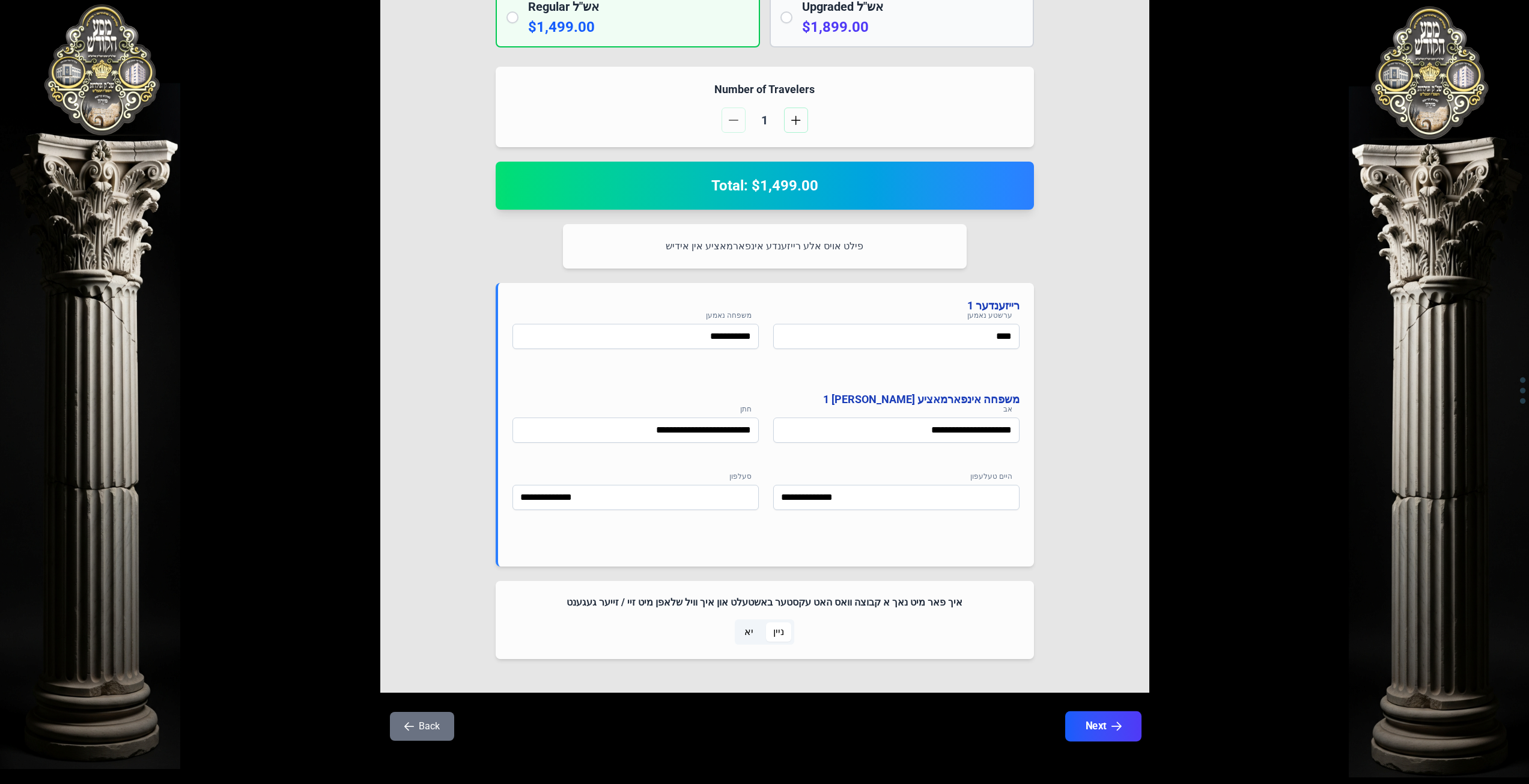
click at [1093, 723] on button "Next" at bounding box center [1103, 726] width 76 height 30
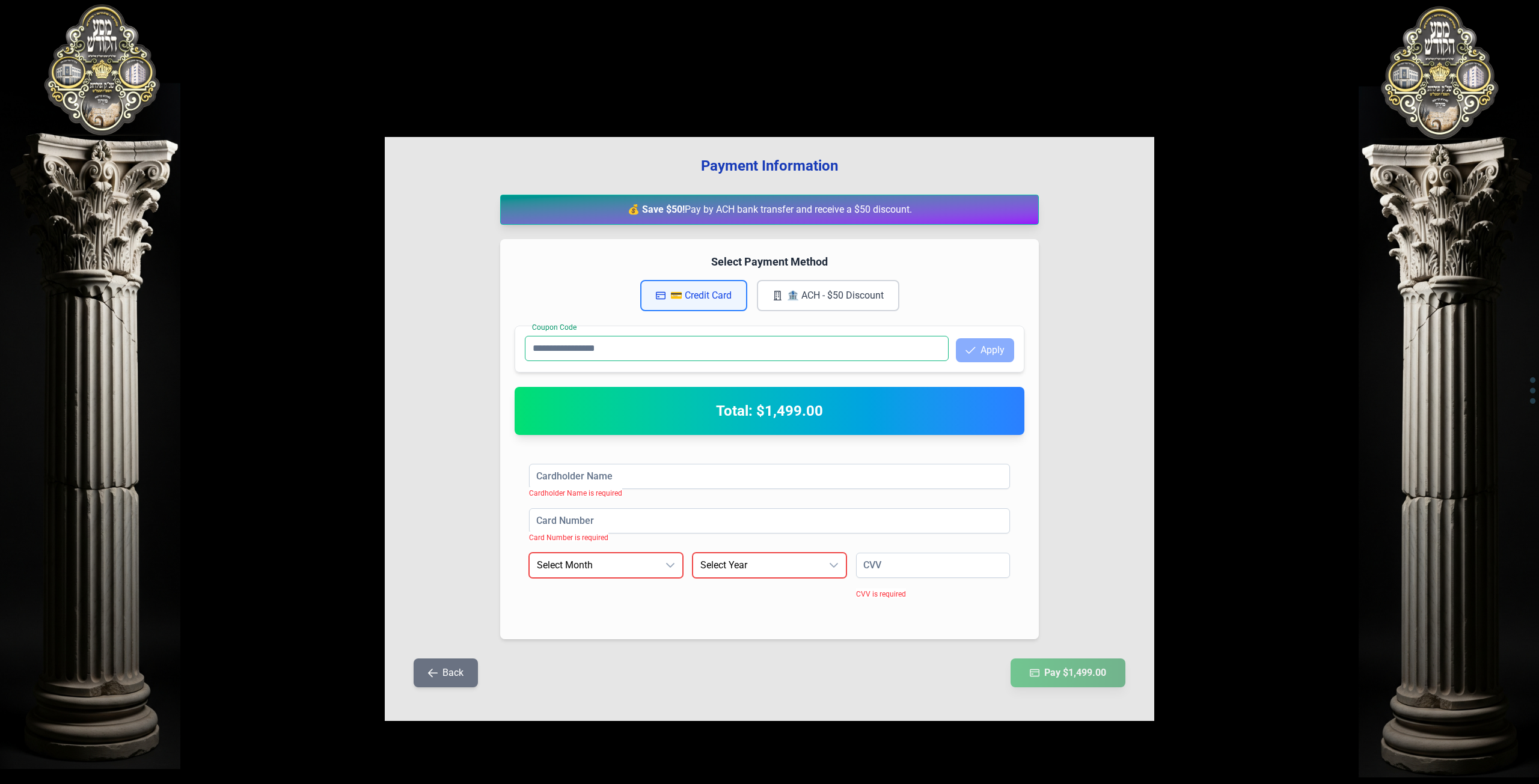
click at [756, 345] on input "Coupon Code" at bounding box center [737, 348] width 424 height 25
click at [860, 298] on button "🏦 ACH - $50 Discount" at bounding box center [827, 296] width 142 height 32
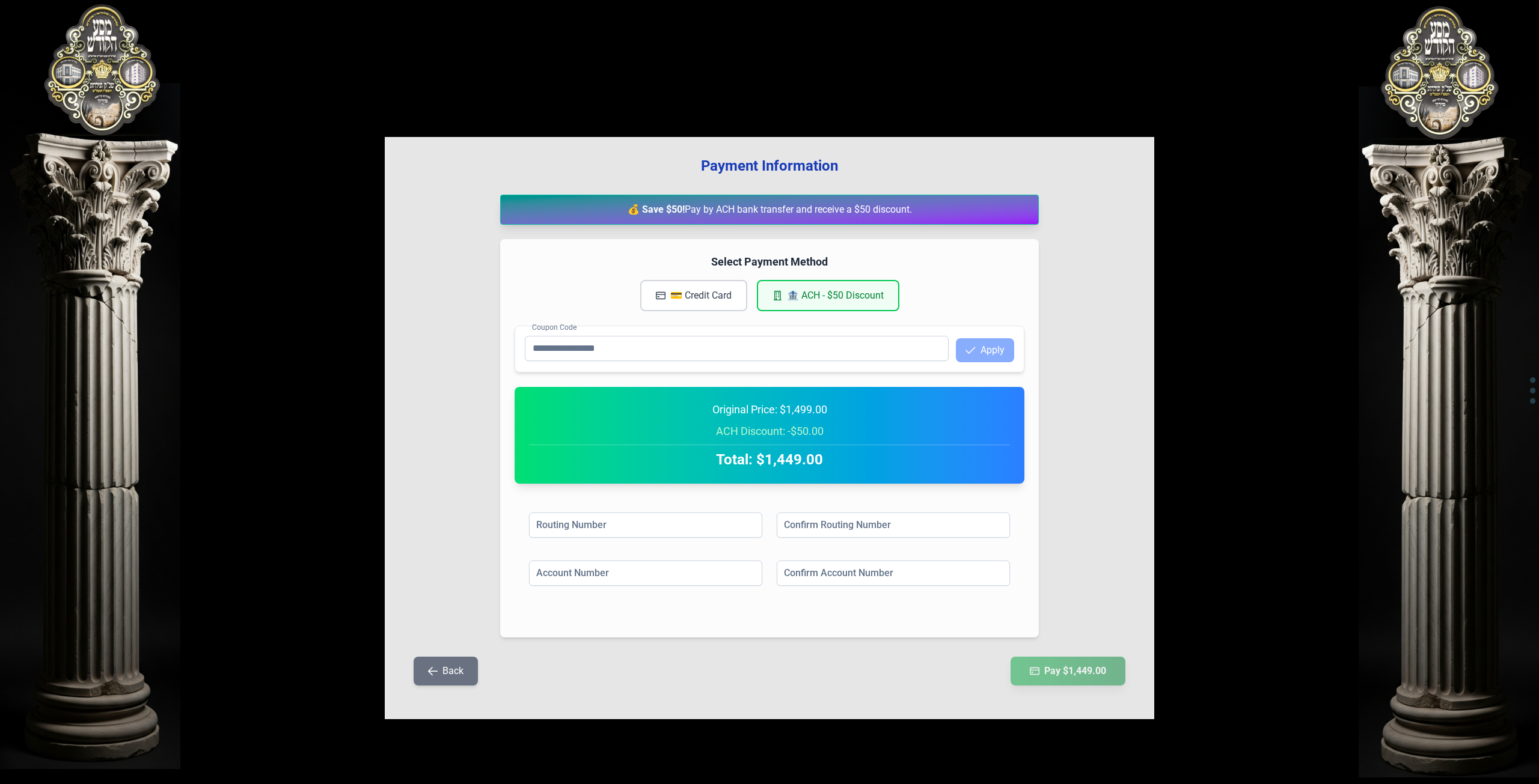
click at [721, 297] on button "💳 Credit Card" at bounding box center [693, 296] width 107 height 32
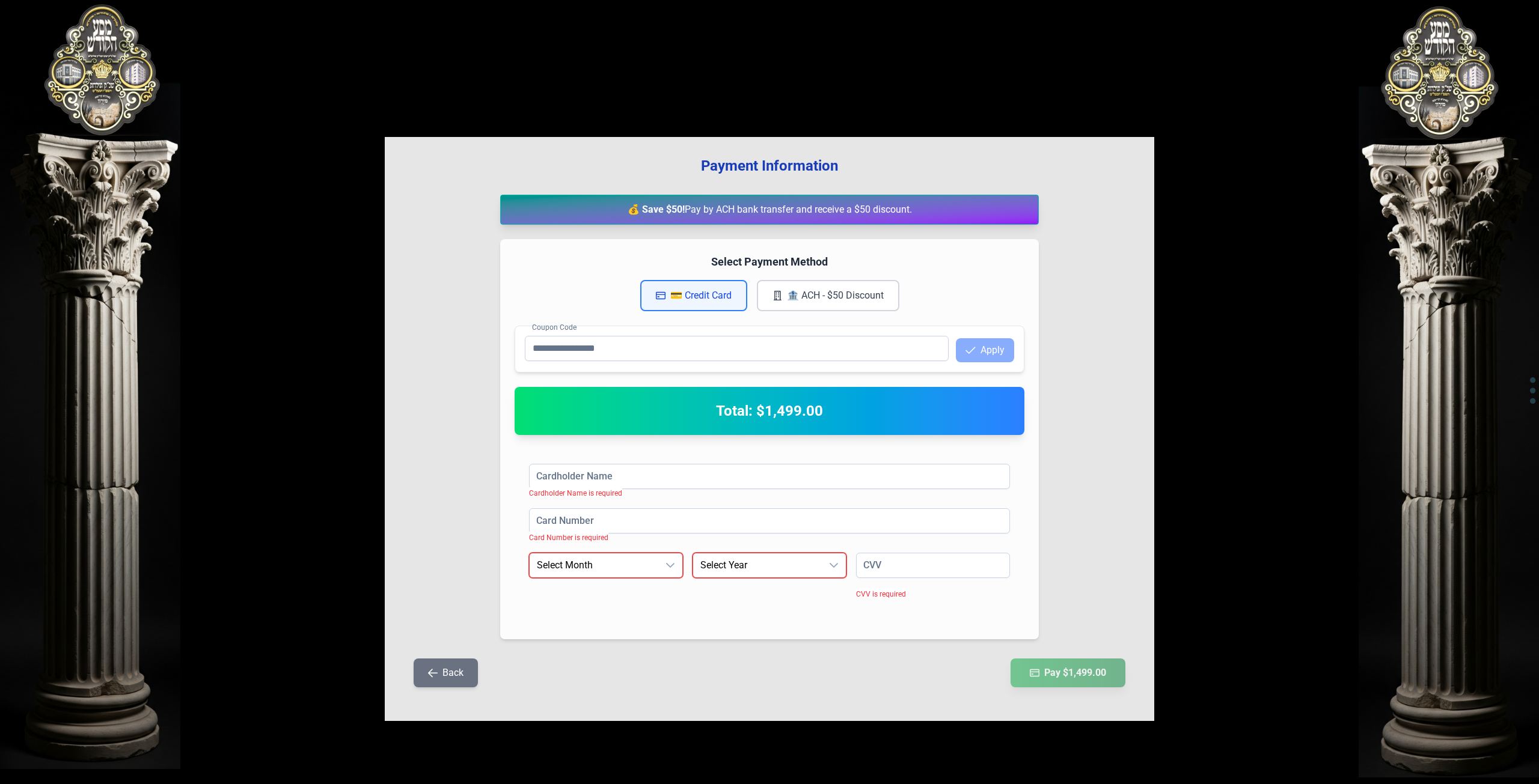
click at [440, 670] on button "Back" at bounding box center [446, 672] width 64 height 29
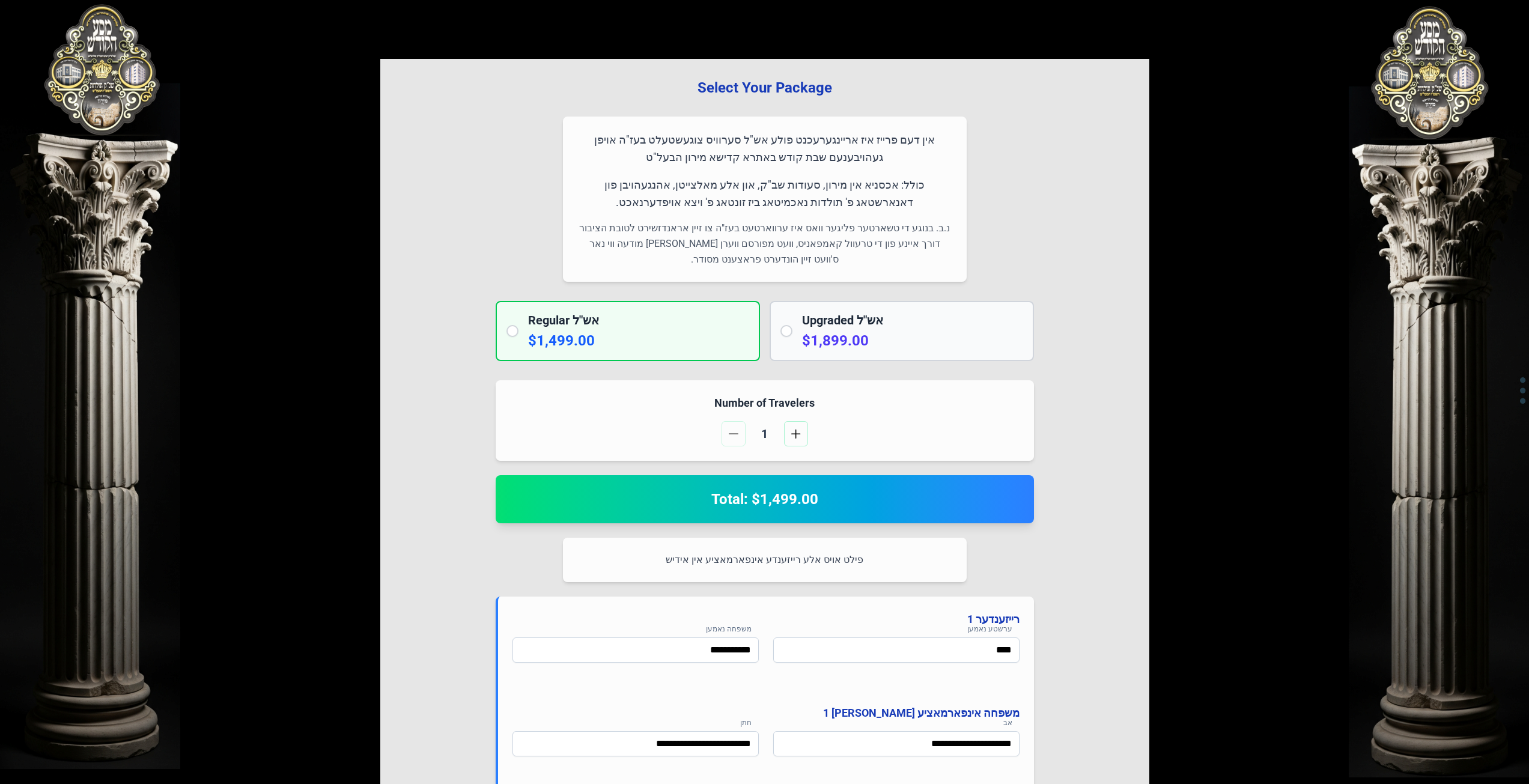
scroll to position [60, 0]
